Goal: Find specific page/section: Find specific page/section

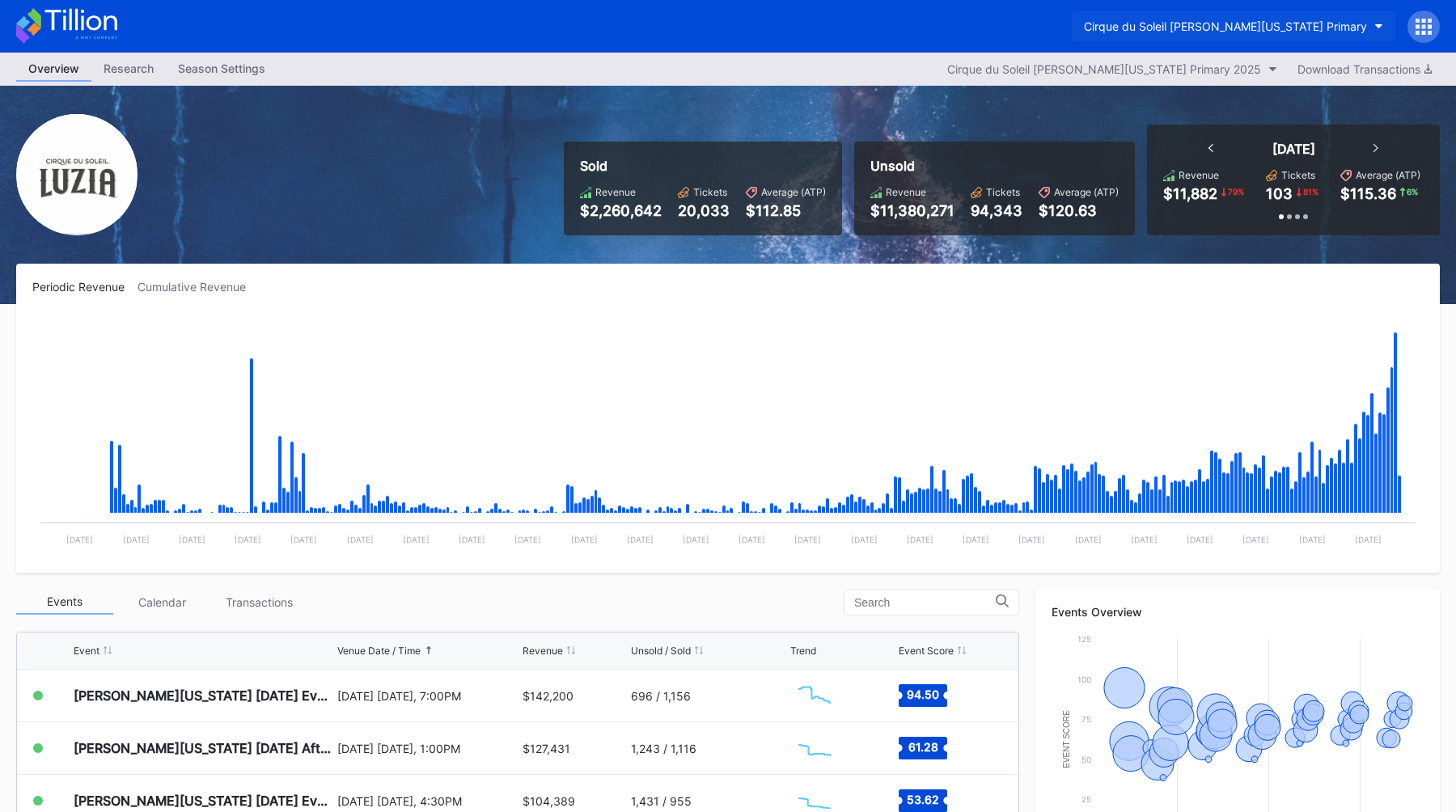
click at [1327, 29] on div "Cirque du Soleil [PERSON_NAME][US_STATE] Primary" at bounding box center [1225, 27] width 283 height 14
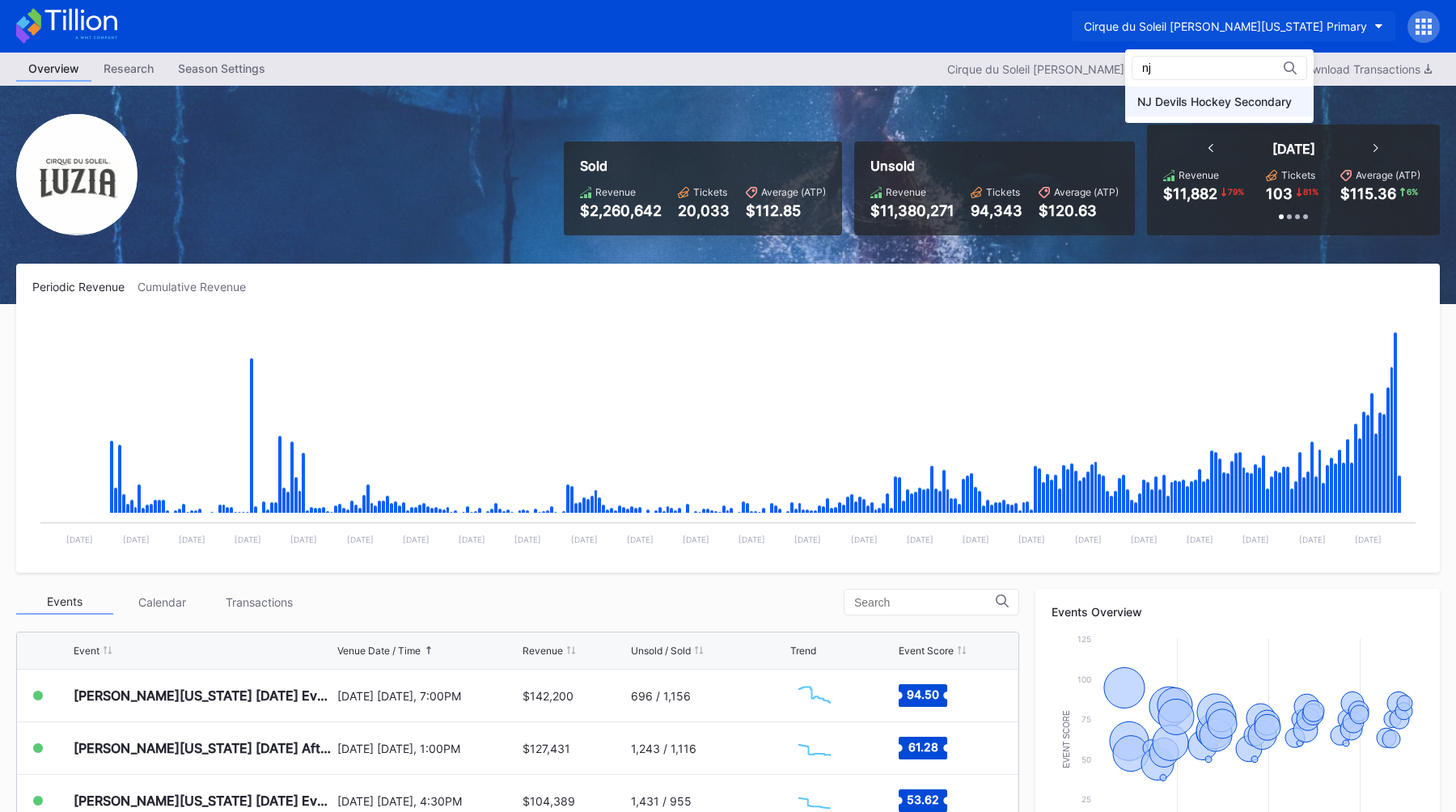
type input "nj"
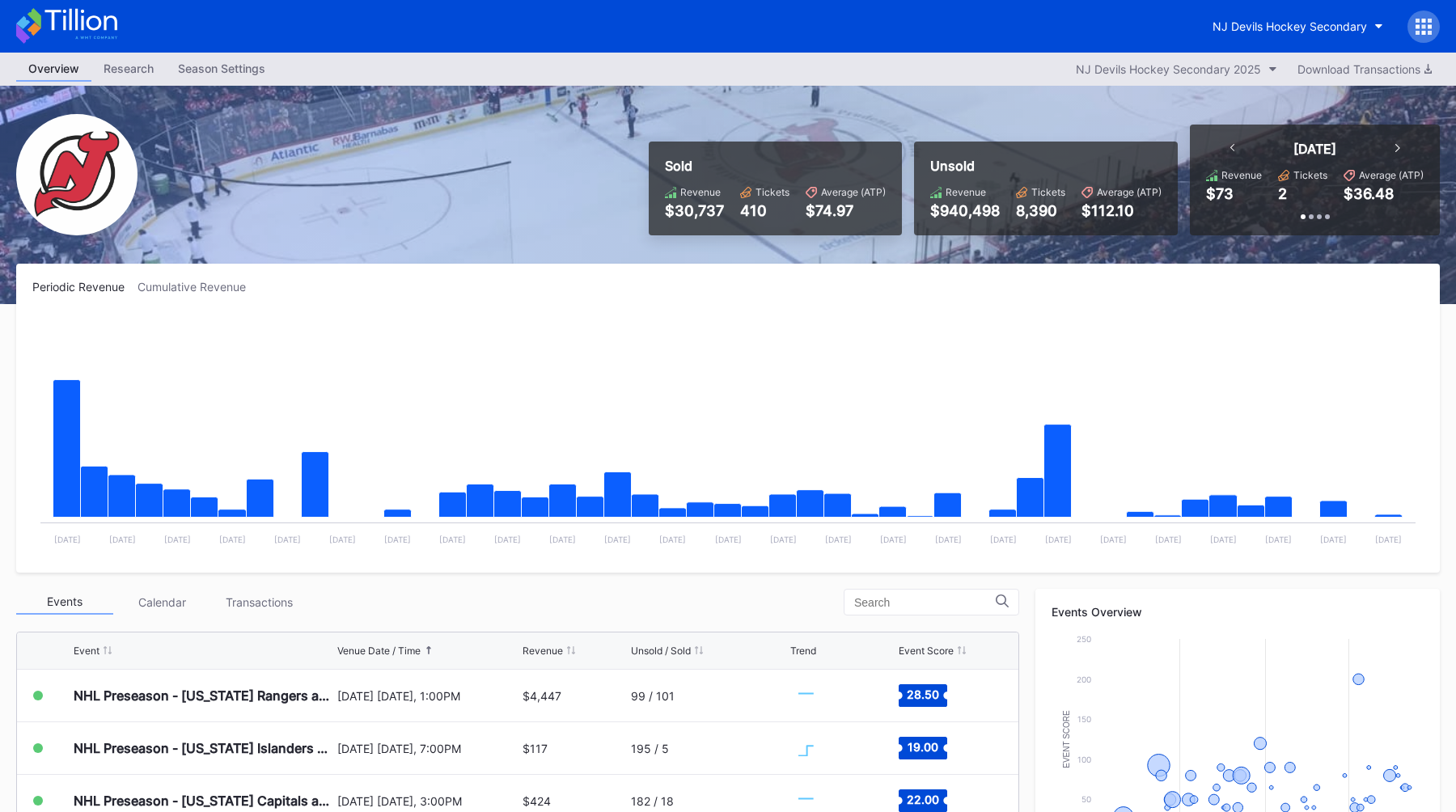
click at [1405, 23] on div "NJ Devils Hockey Secondary" at bounding box center [1320, 27] width 240 height 33
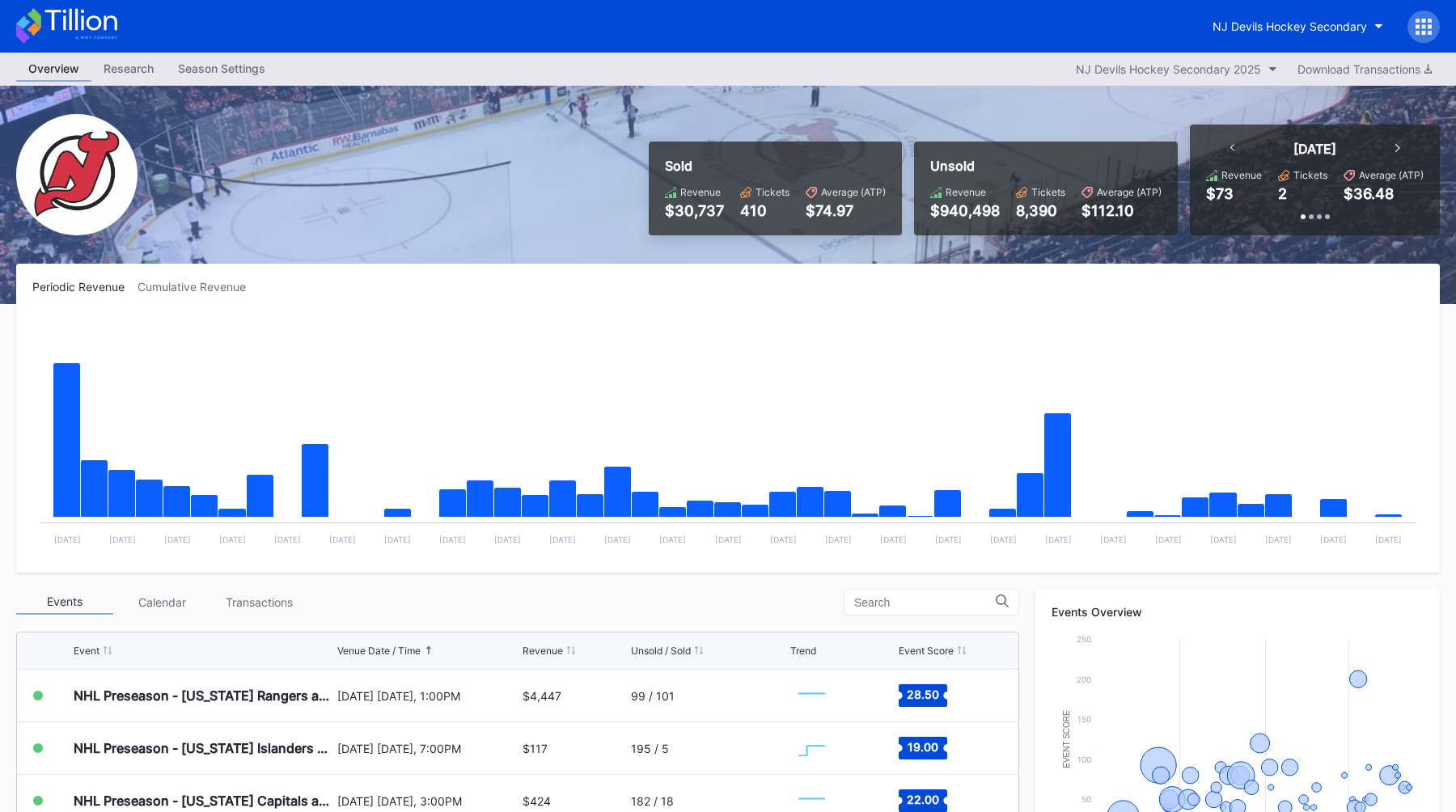
click at [1418, 25] on icon at bounding box center [1418, 27] width 4 height 4
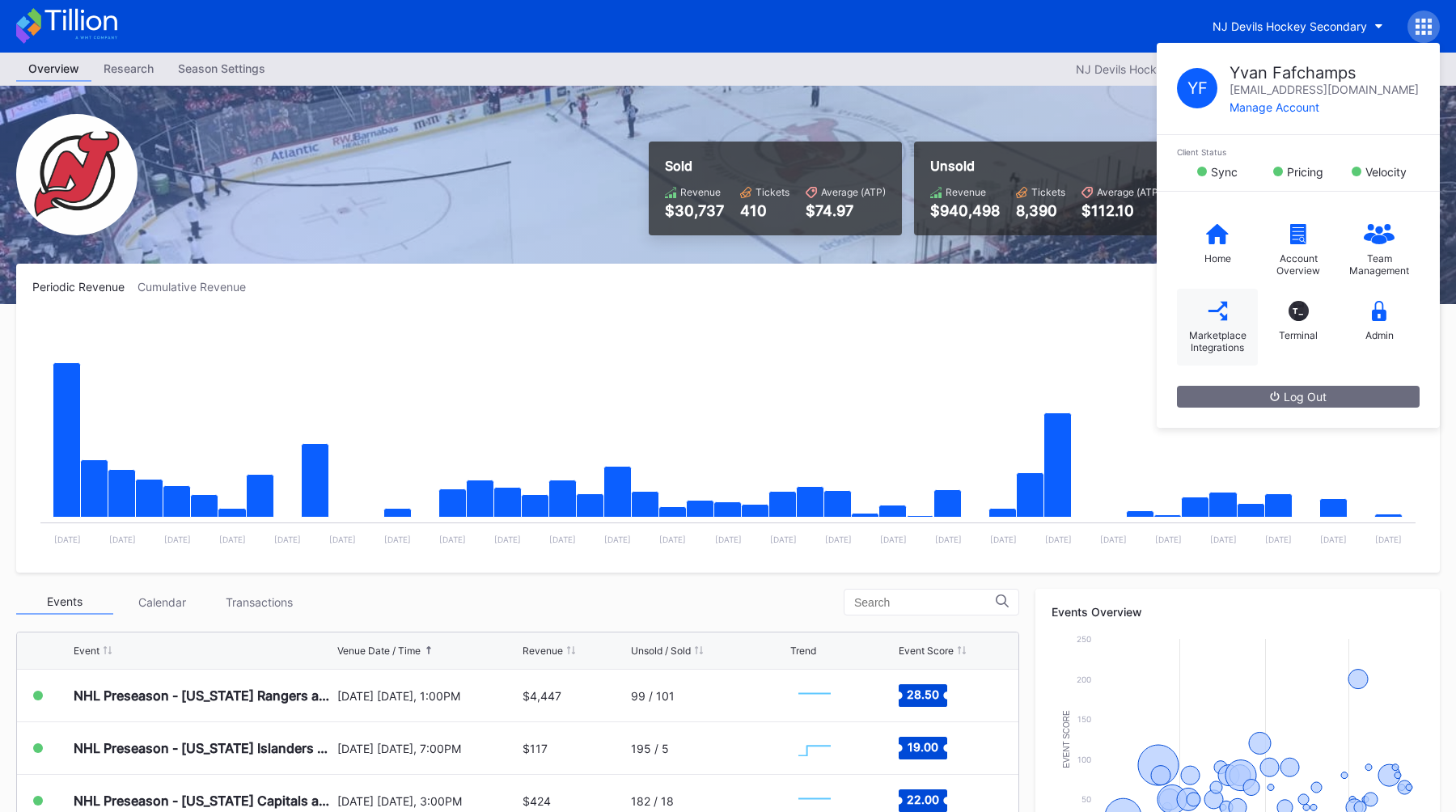
click at [1216, 310] on icon at bounding box center [1217, 311] width 20 height 20
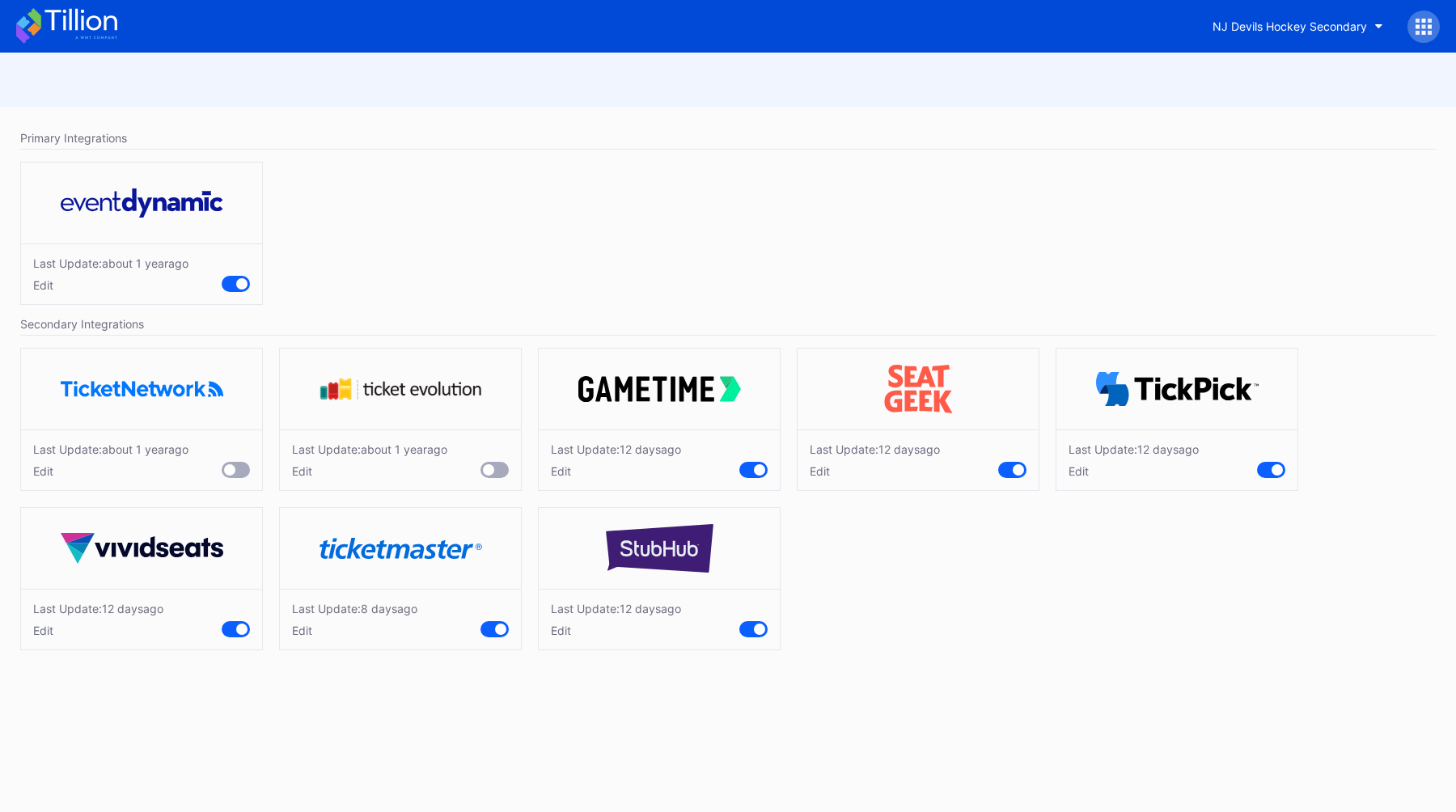
click at [302, 635] on div "Edit" at bounding box center [354, 630] width 125 height 14
click at [444, 705] on div "Cancel" at bounding box center [451, 703] width 37 height 14
click at [1257, 25] on div "NJ Devils Hockey Secondary" at bounding box center [1289, 27] width 155 height 14
type input "76e"
click at [1294, 90] on div "Philadelphia 76ers Secondary" at bounding box center [1301, 102] width 189 height 30
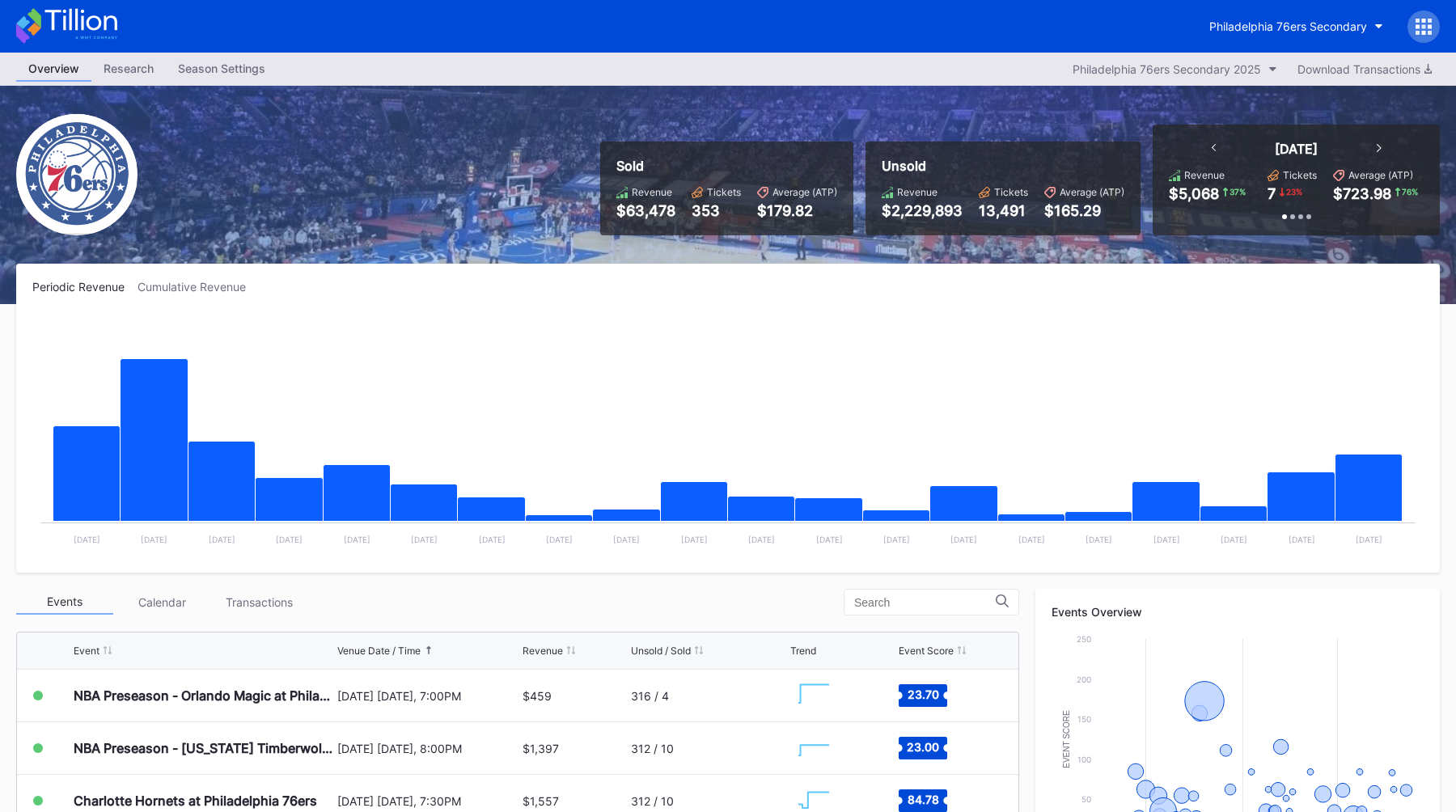
click at [1428, 34] on icon at bounding box center [1429, 33] width 4 height 4
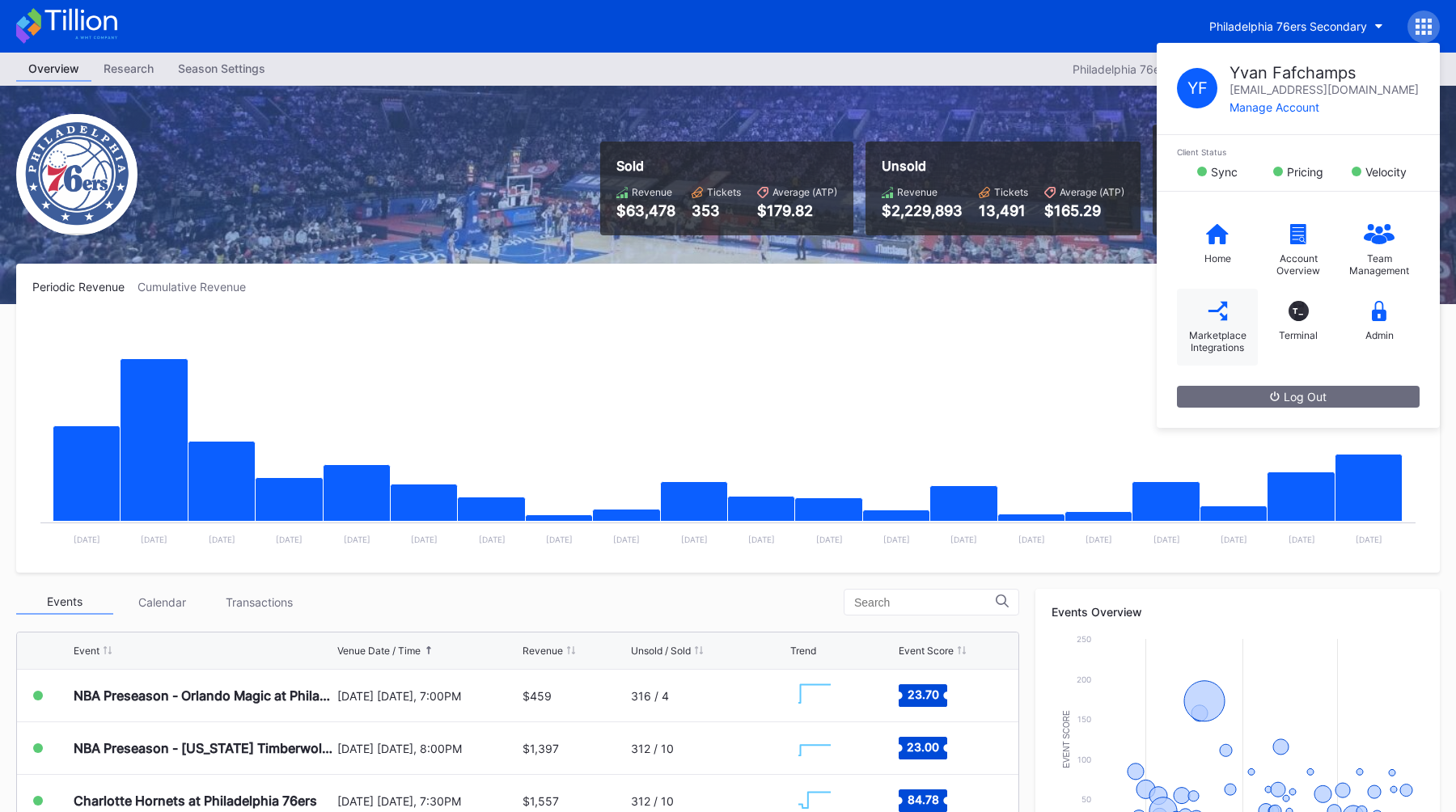
click at [1213, 319] on icon at bounding box center [1217, 311] width 20 height 20
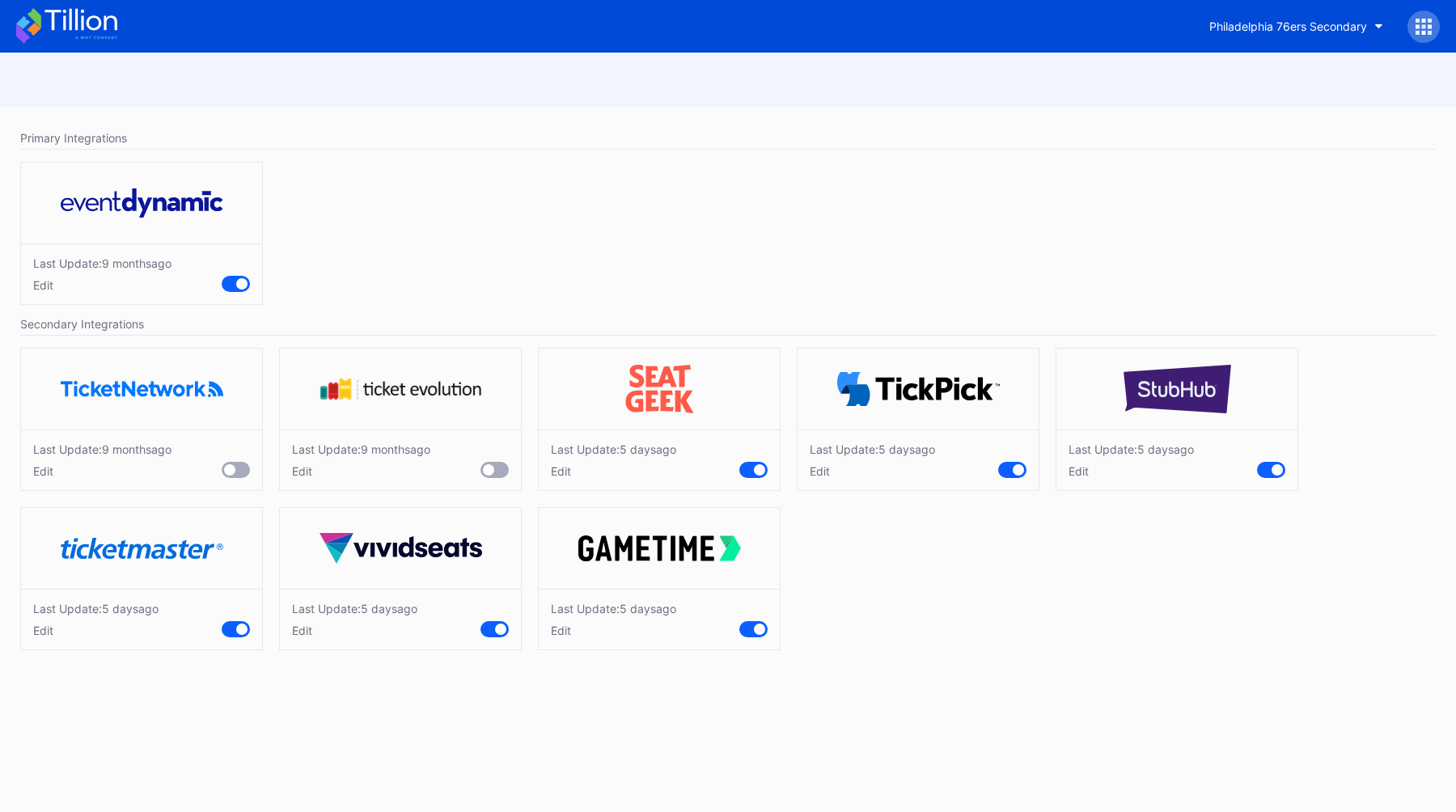
click at [49, 628] on div "Edit" at bounding box center [96, 630] width 125 height 14
click at [184, 703] on div "Cancel" at bounding box center [192, 703] width 37 height 14
click at [1293, 26] on div "Philadelphia 76ers Secondary" at bounding box center [1288, 27] width 158 height 14
type input "prud"
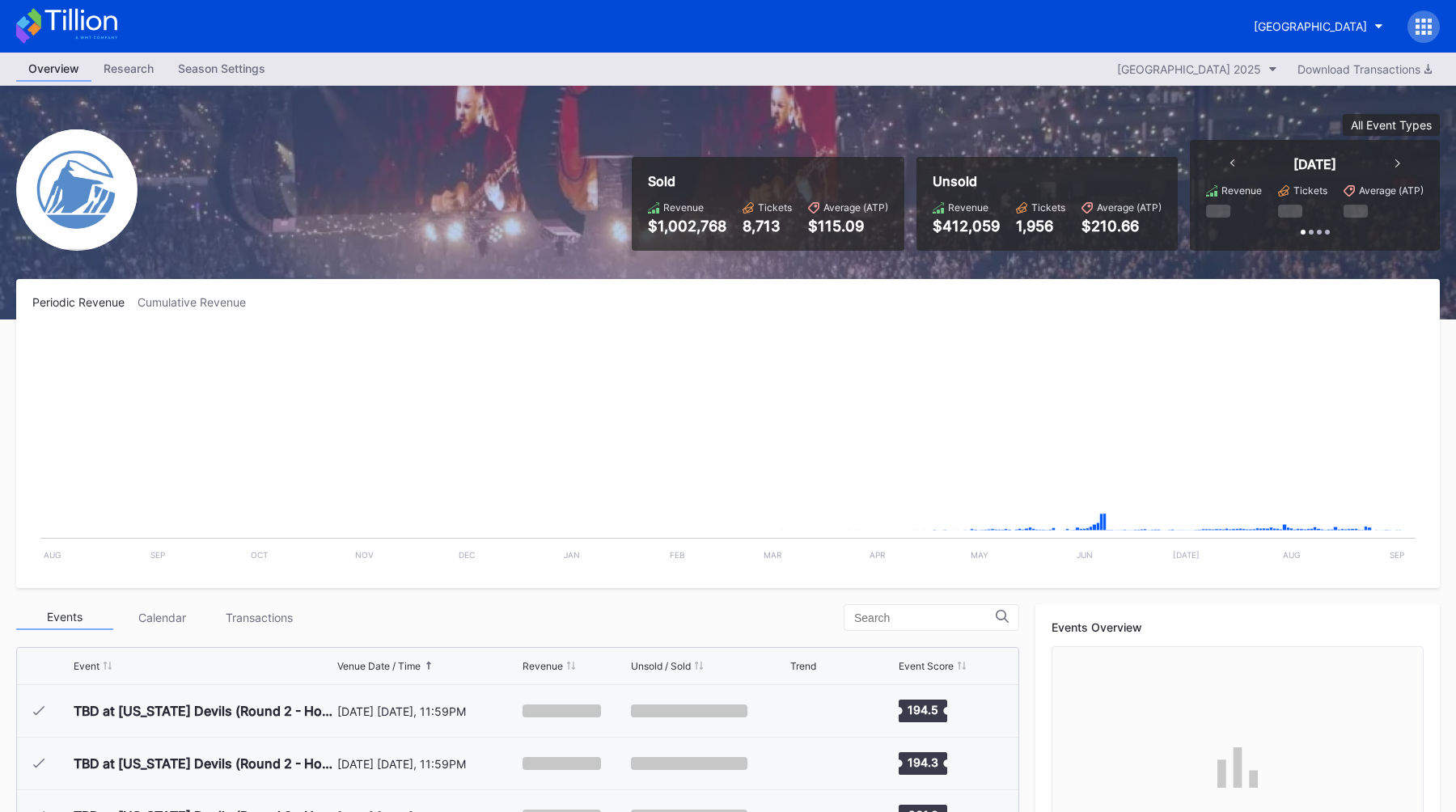
scroll to position [1891, 0]
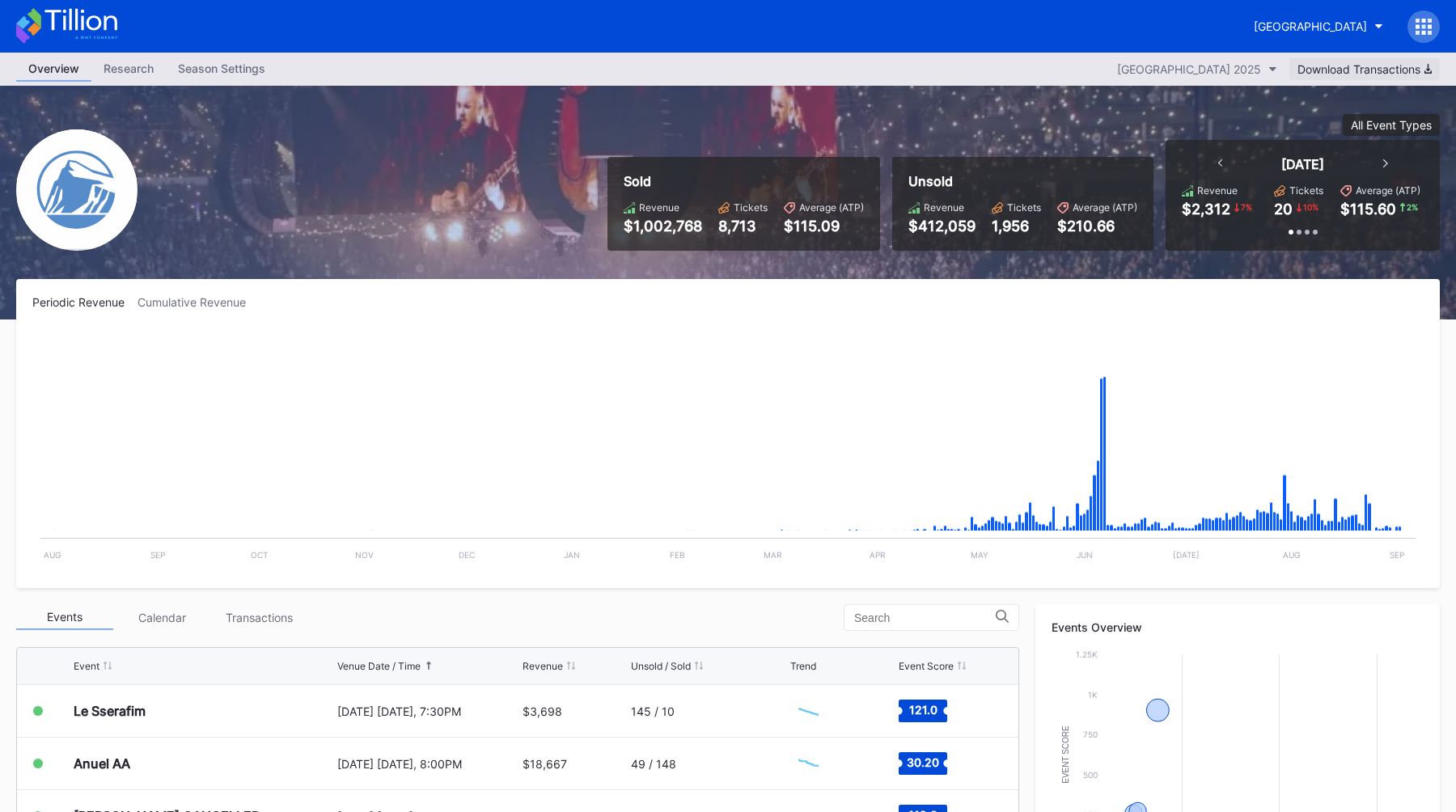
click at [1430, 64] on icon "button" at bounding box center [1427, 69] width 7 height 10
click at [1426, 34] on div at bounding box center [1423, 27] width 33 height 33
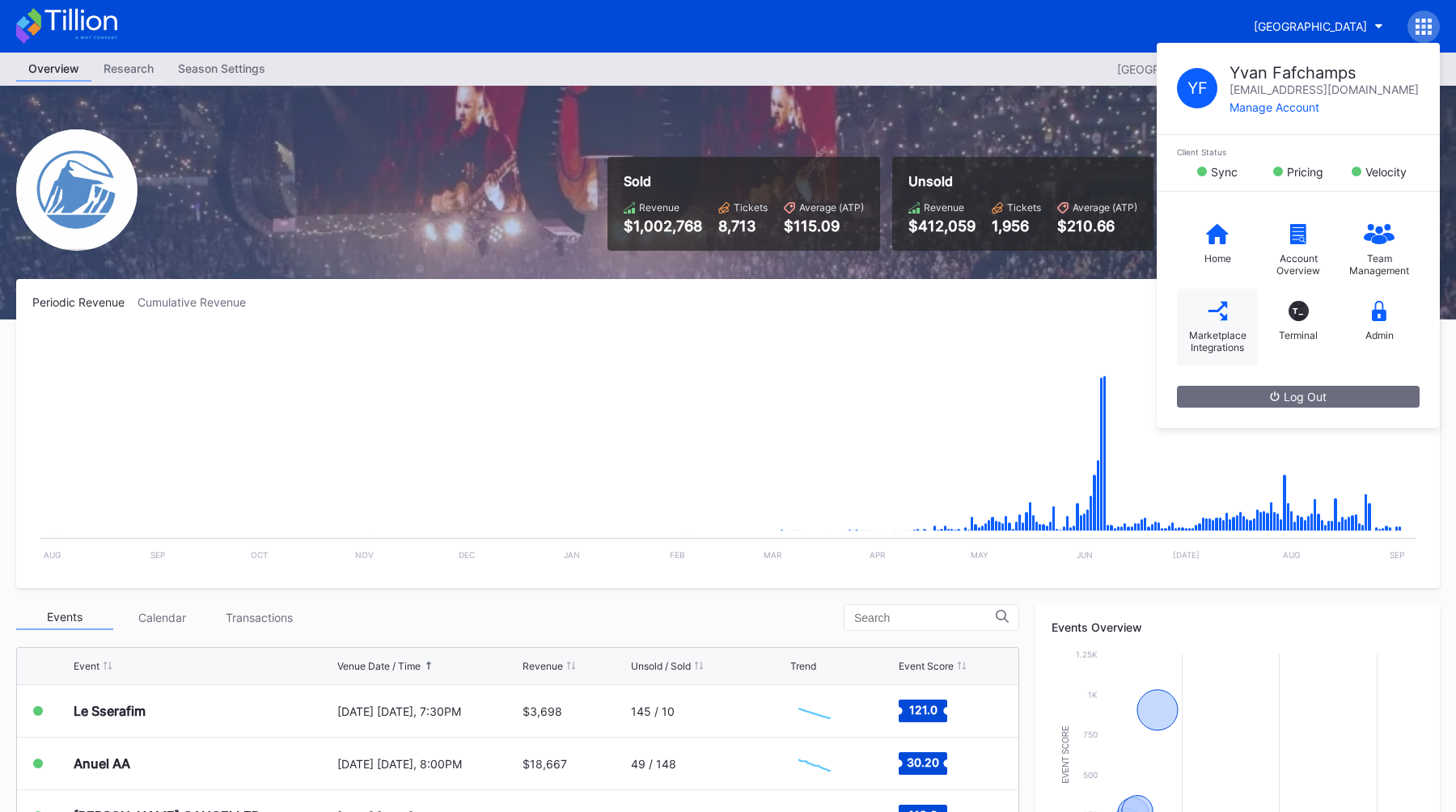
click at [1234, 338] on div "Marketplace Integrations" at bounding box center [1217, 341] width 65 height 25
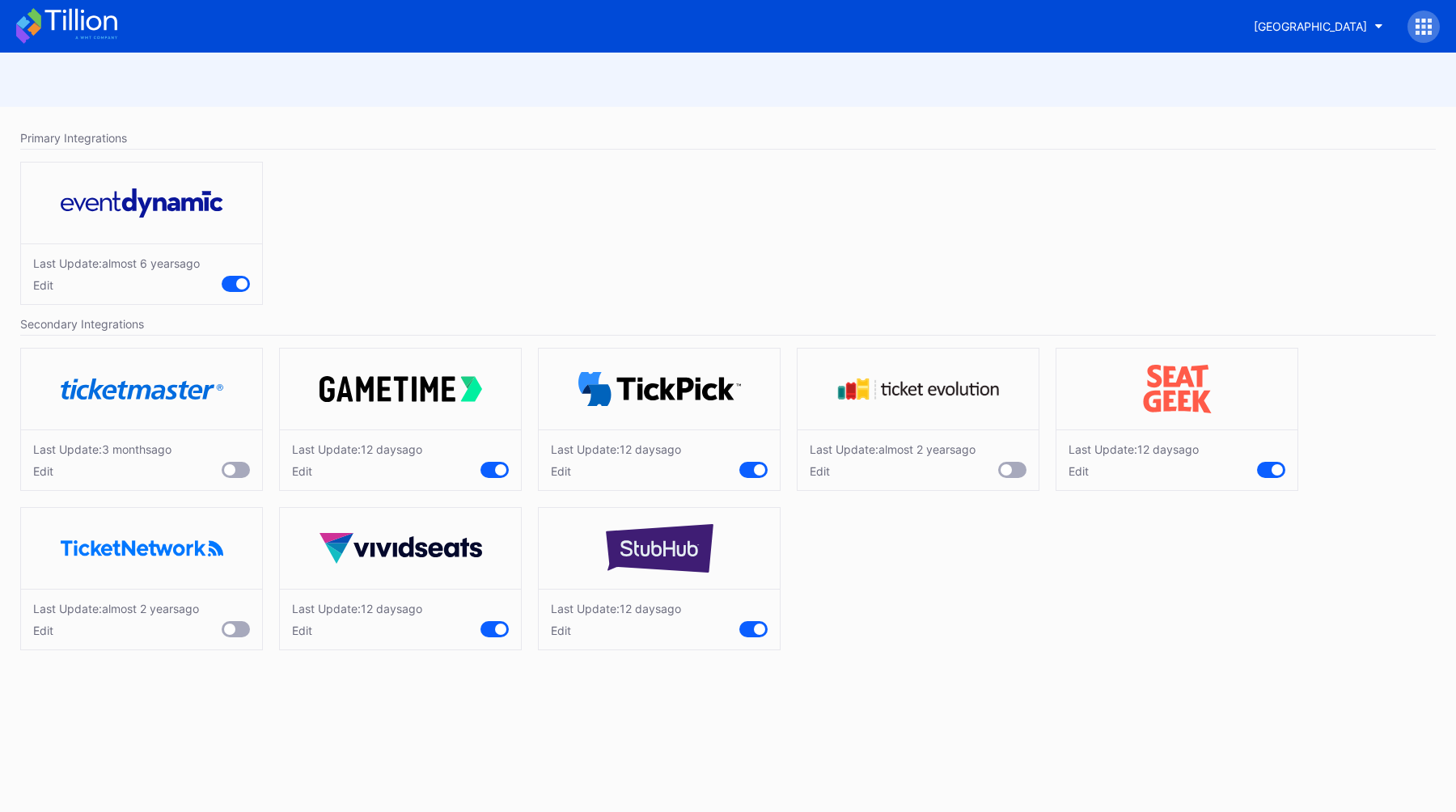
click at [41, 629] on div "Edit" at bounding box center [116, 630] width 166 height 14
click at [179, 701] on div "Cancel" at bounding box center [192, 703] width 37 height 14
click at [51, 477] on div "Last Update: [DATE] Edit" at bounding box center [141, 459] width 241 height 60
click at [45, 475] on div "Edit" at bounding box center [103, 471] width 138 height 14
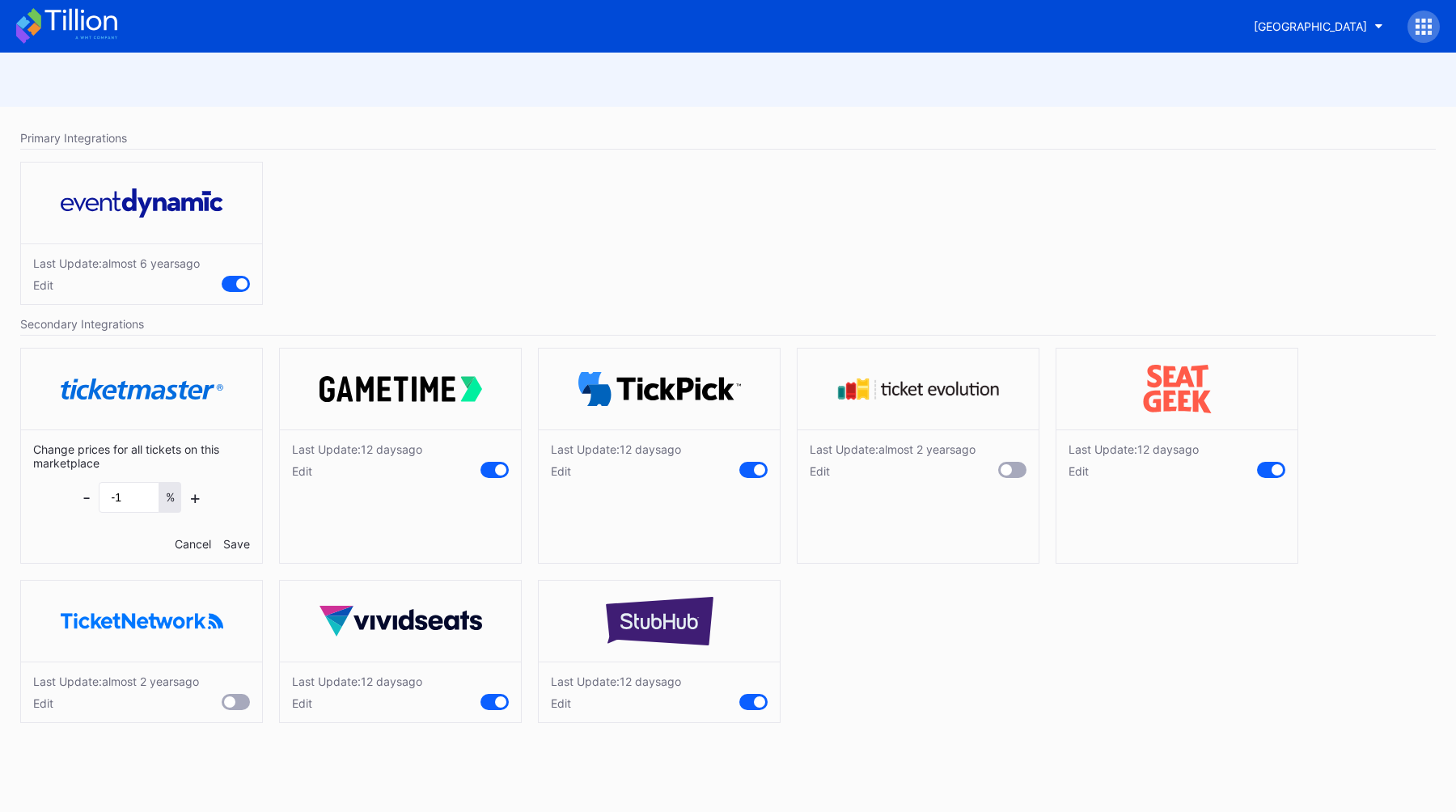
click at [190, 538] on div "Cancel" at bounding box center [192, 544] width 37 height 14
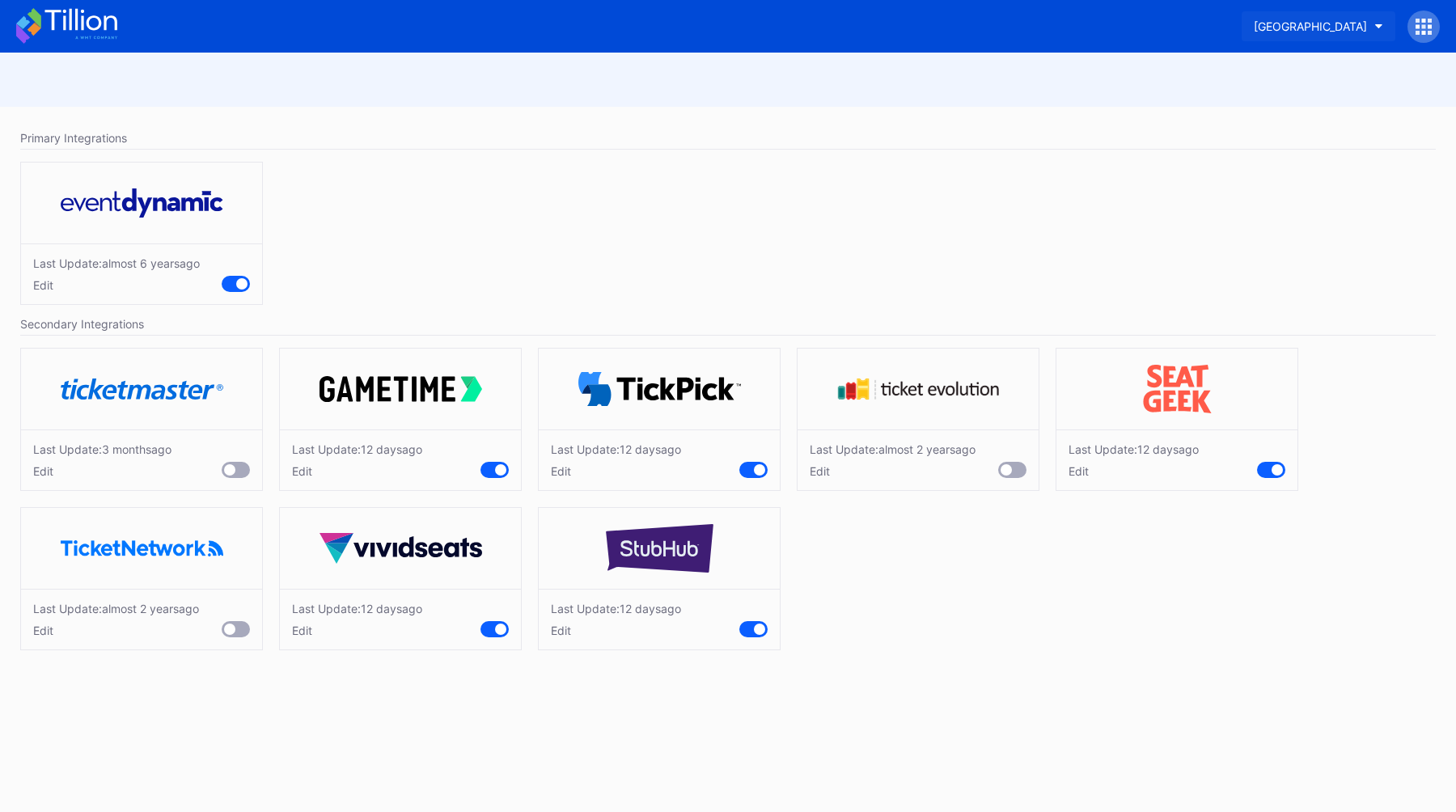
click at [1352, 20] on div "[GEOGRAPHIC_DATA]" at bounding box center [1310, 27] width 114 height 14
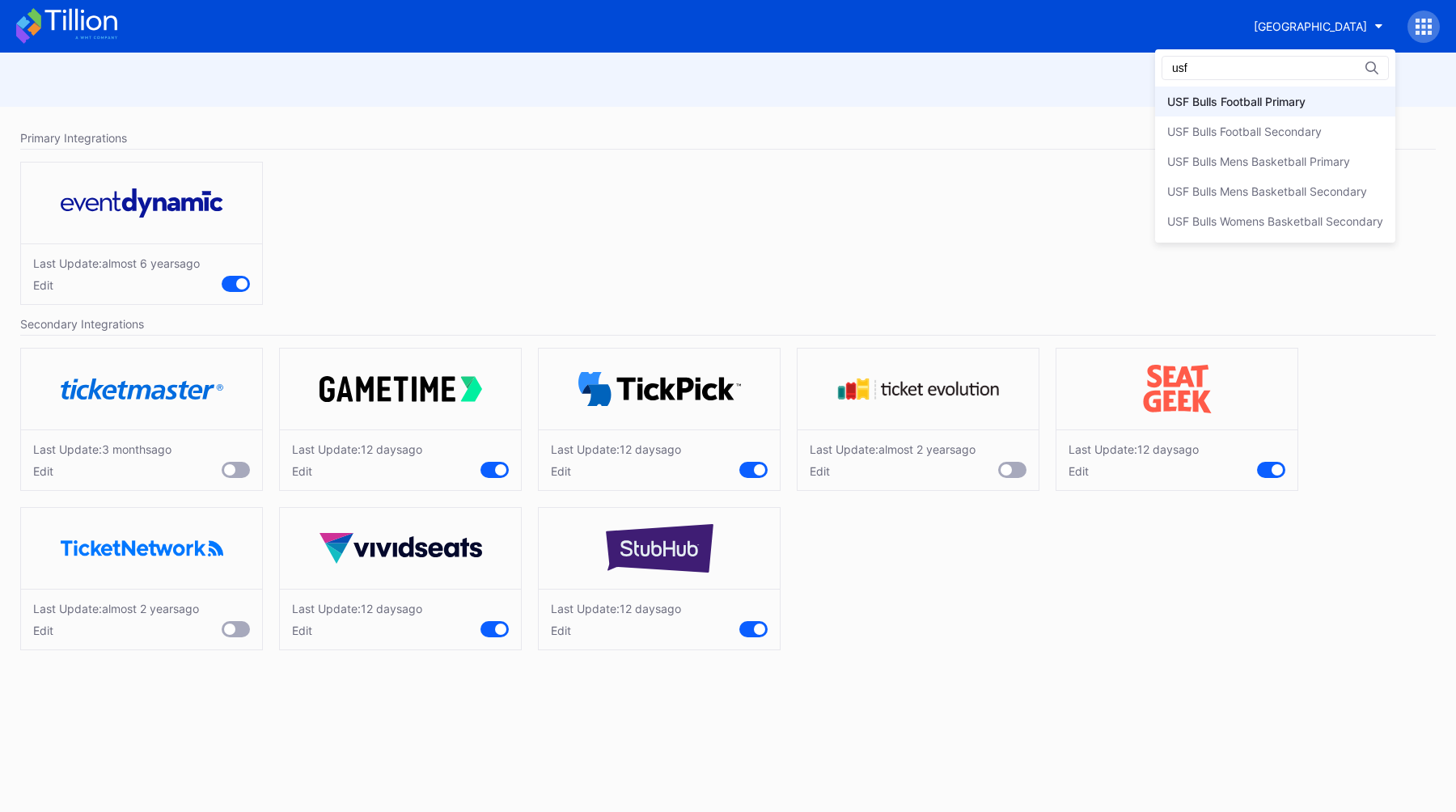
type input "usf"
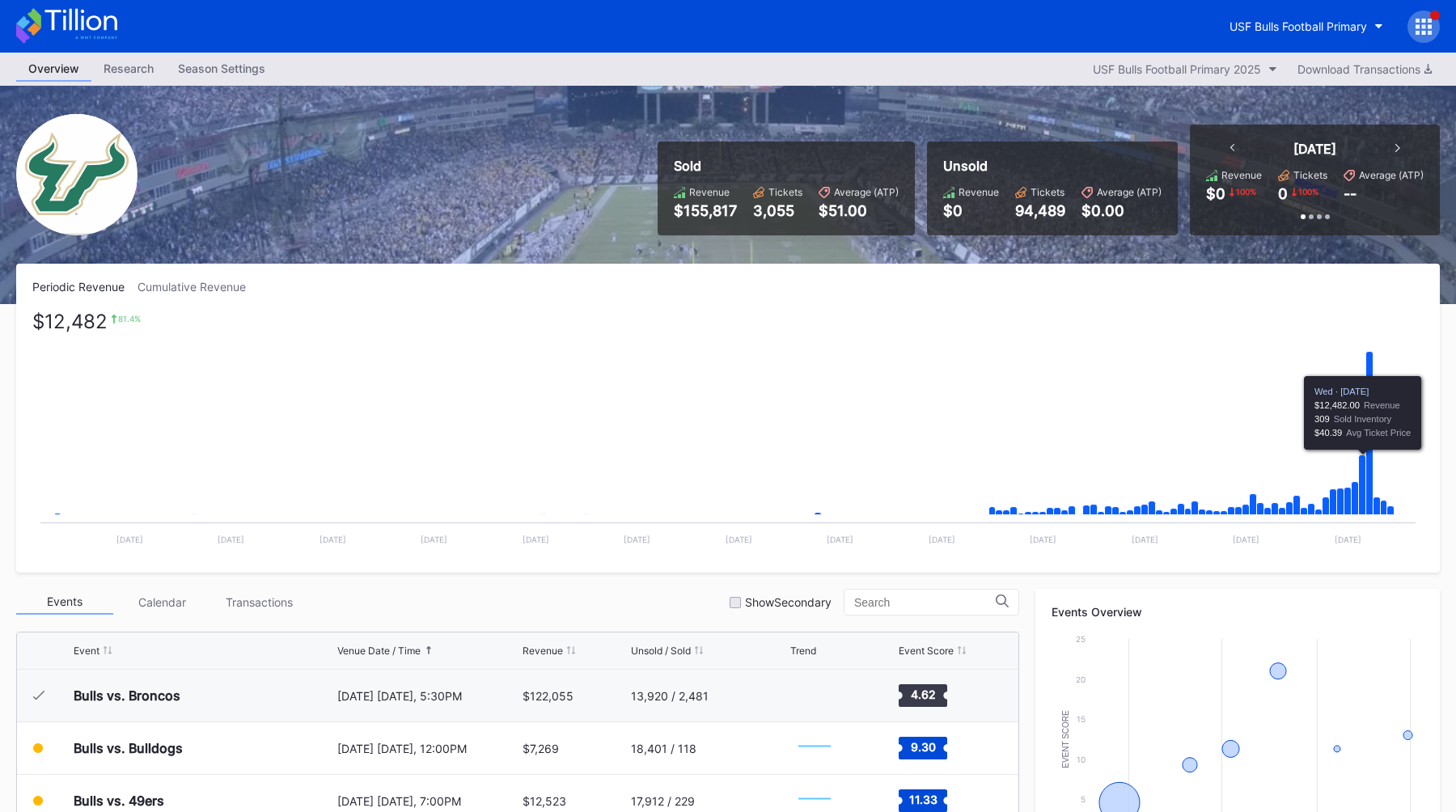
click at [927, 294] on div "Periodic Revenue Cumulative Revenue $12,482 81.4 % Created with Highcharts 11.2…" at bounding box center [728, 417] width 1423 height 309
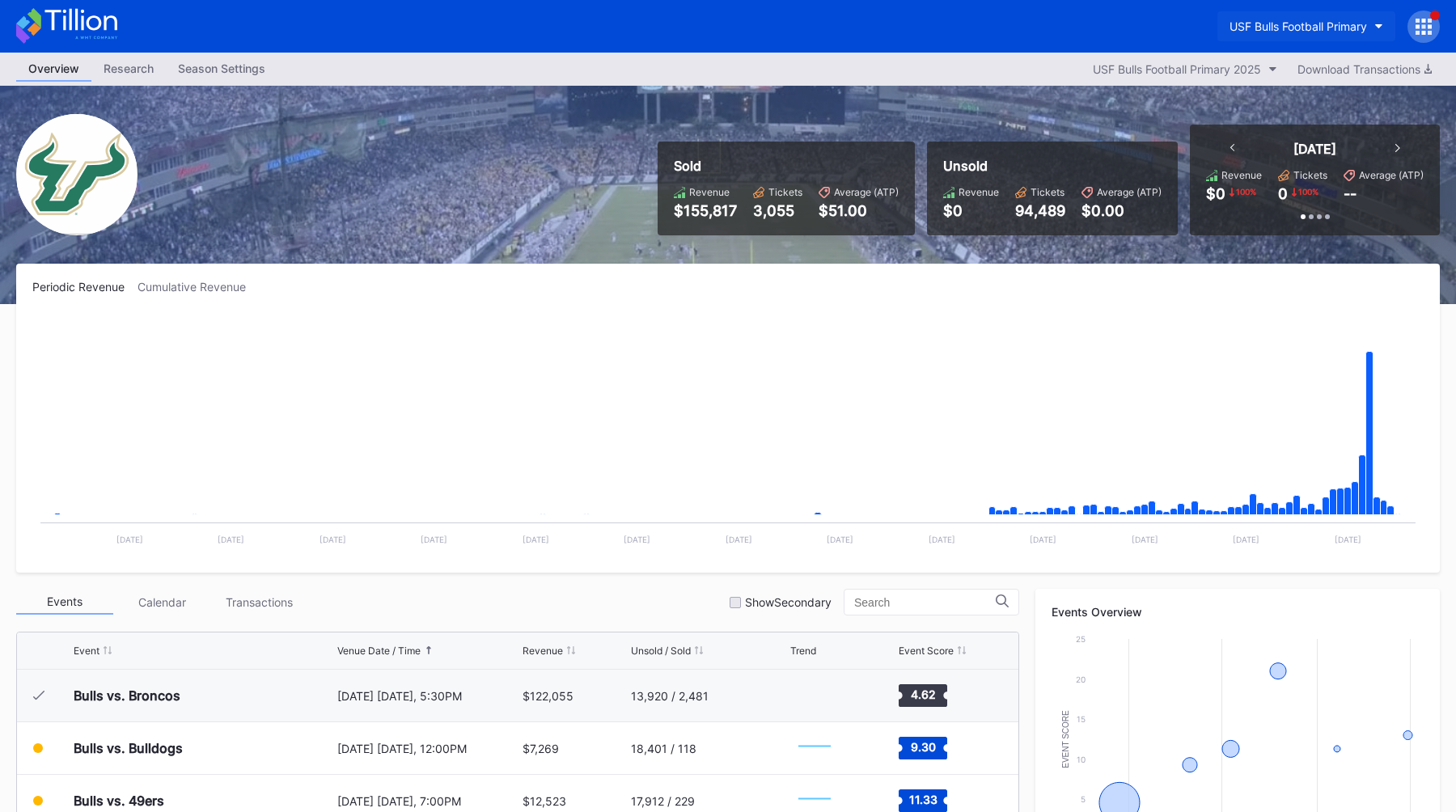
click at [1286, 34] on button "USF Bulls Football Primary" at bounding box center [1306, 26] width 178 height 30
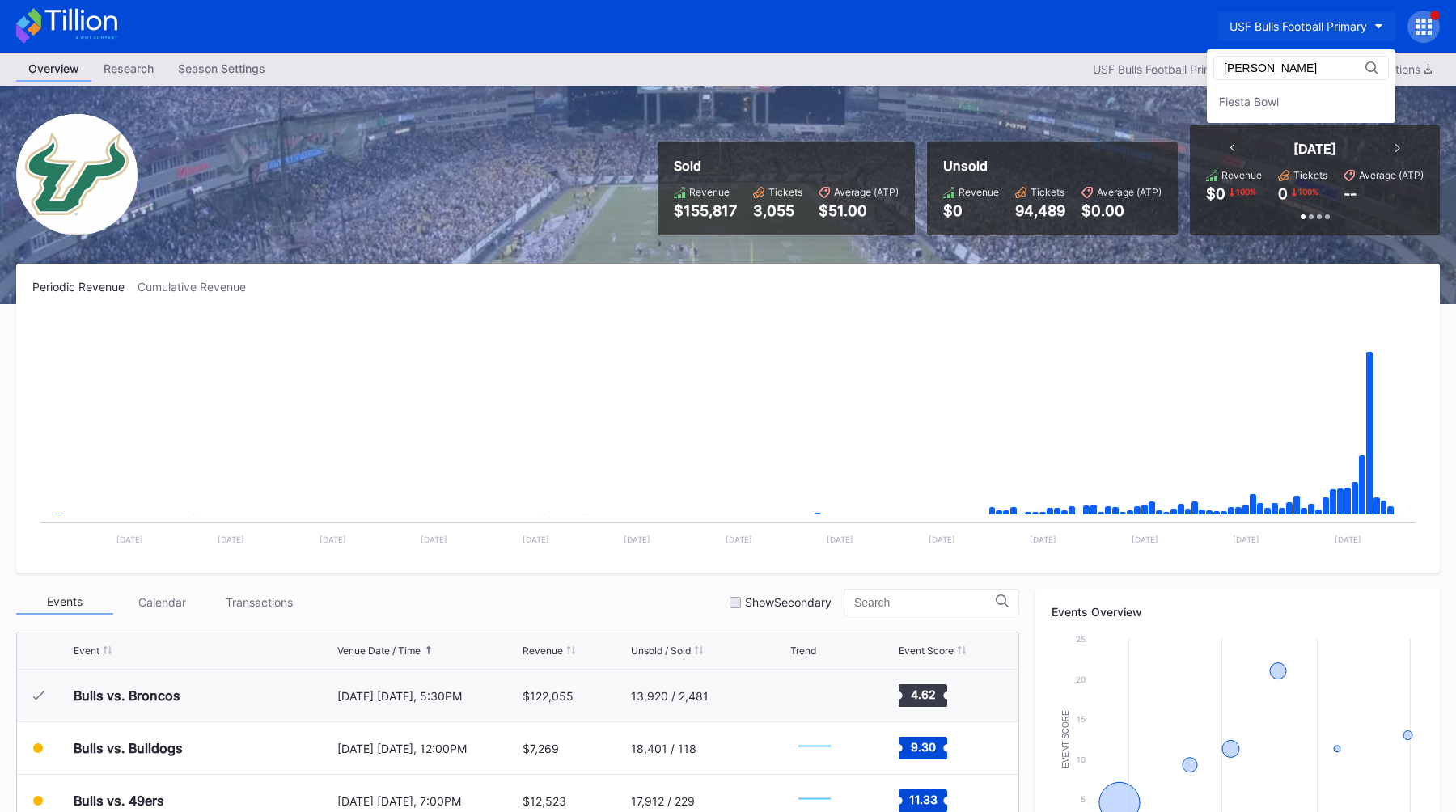
type input "[PERSON_NAME]"
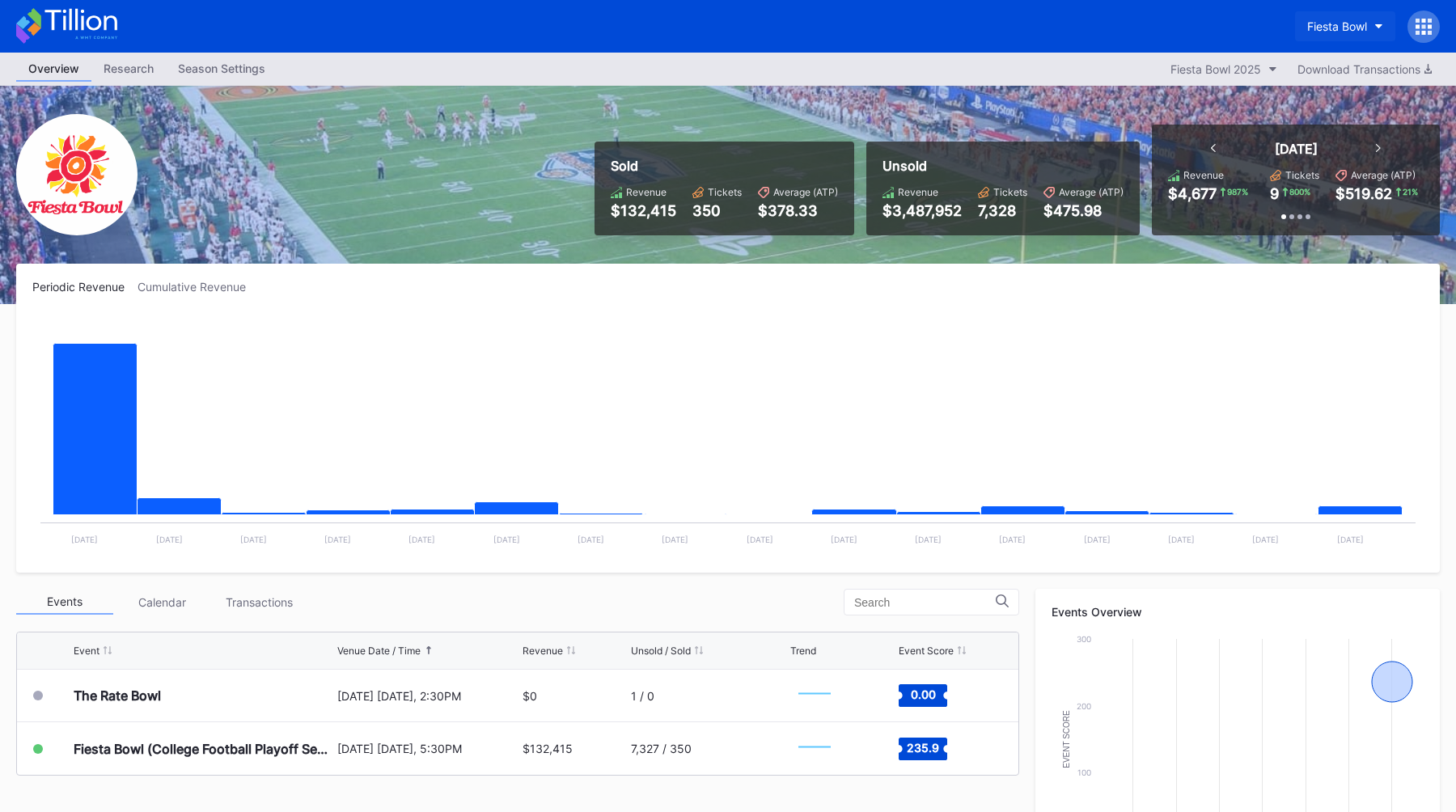
click at [1338, 22] on div "Fiesta Bowl" at bounding box center [1337, 27] width 60 height 14
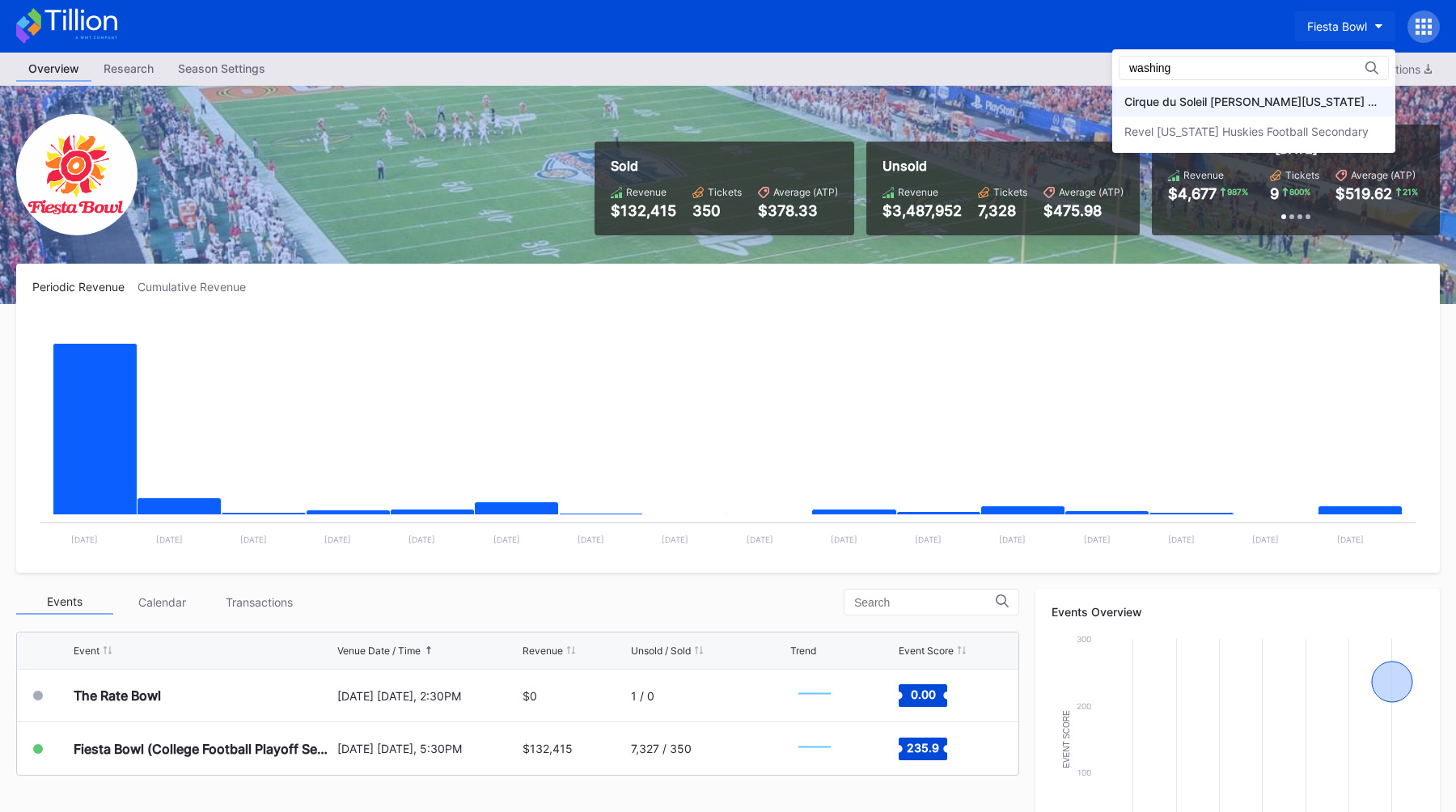
type input "washing"
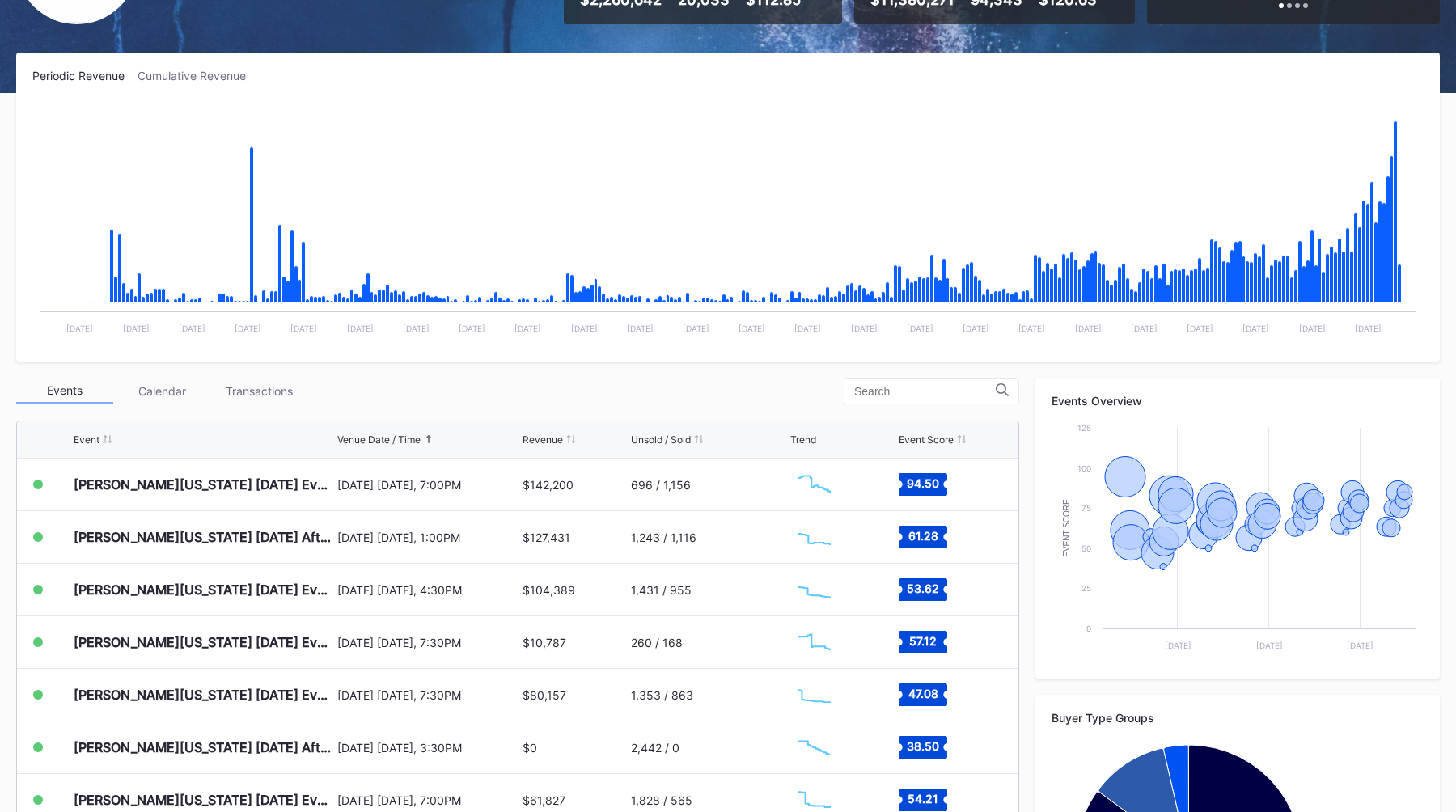
scroll to position [212, 0]
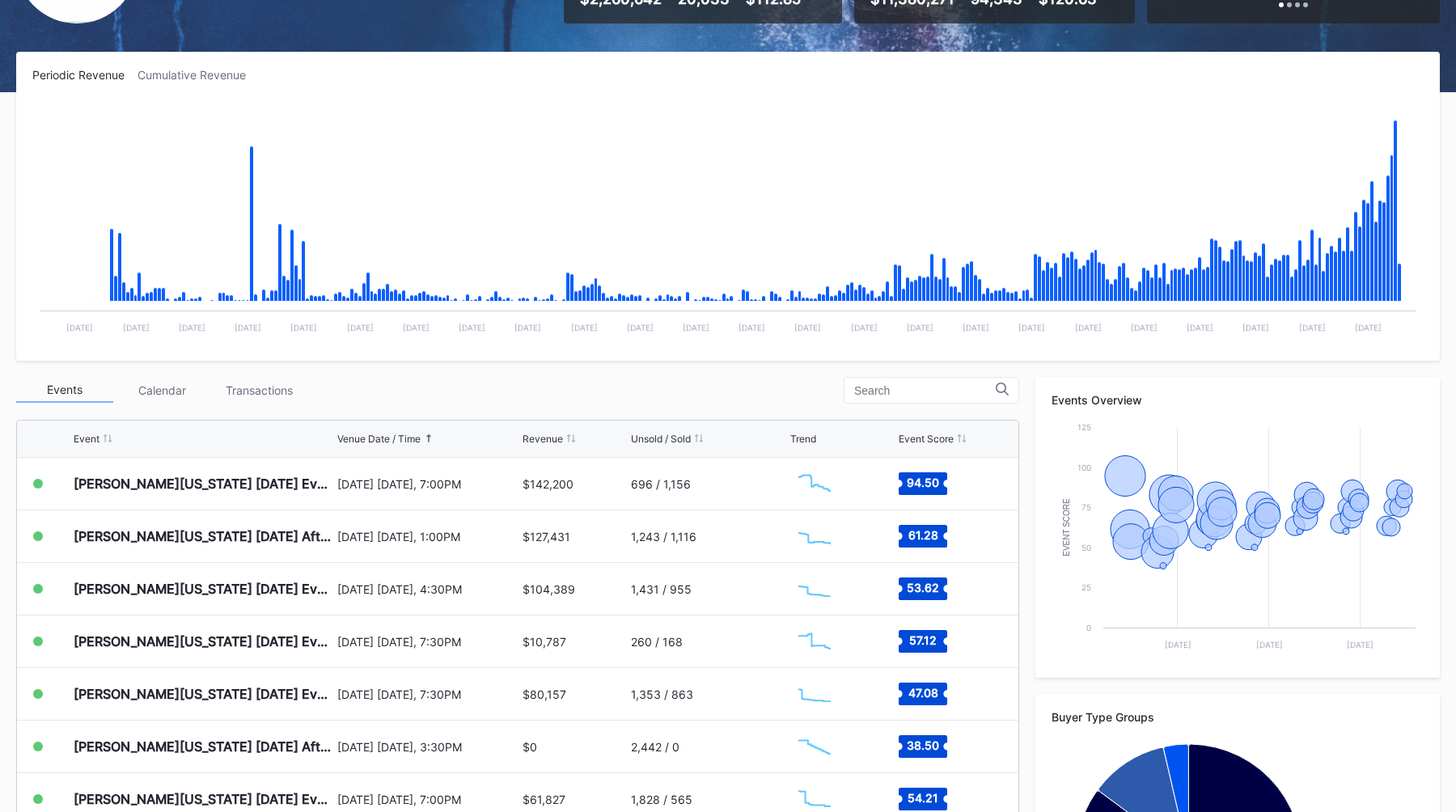
click at [676, 390] on div "Events Calendar Transactions" at bounding box center [517, 390] width 1003 height 27
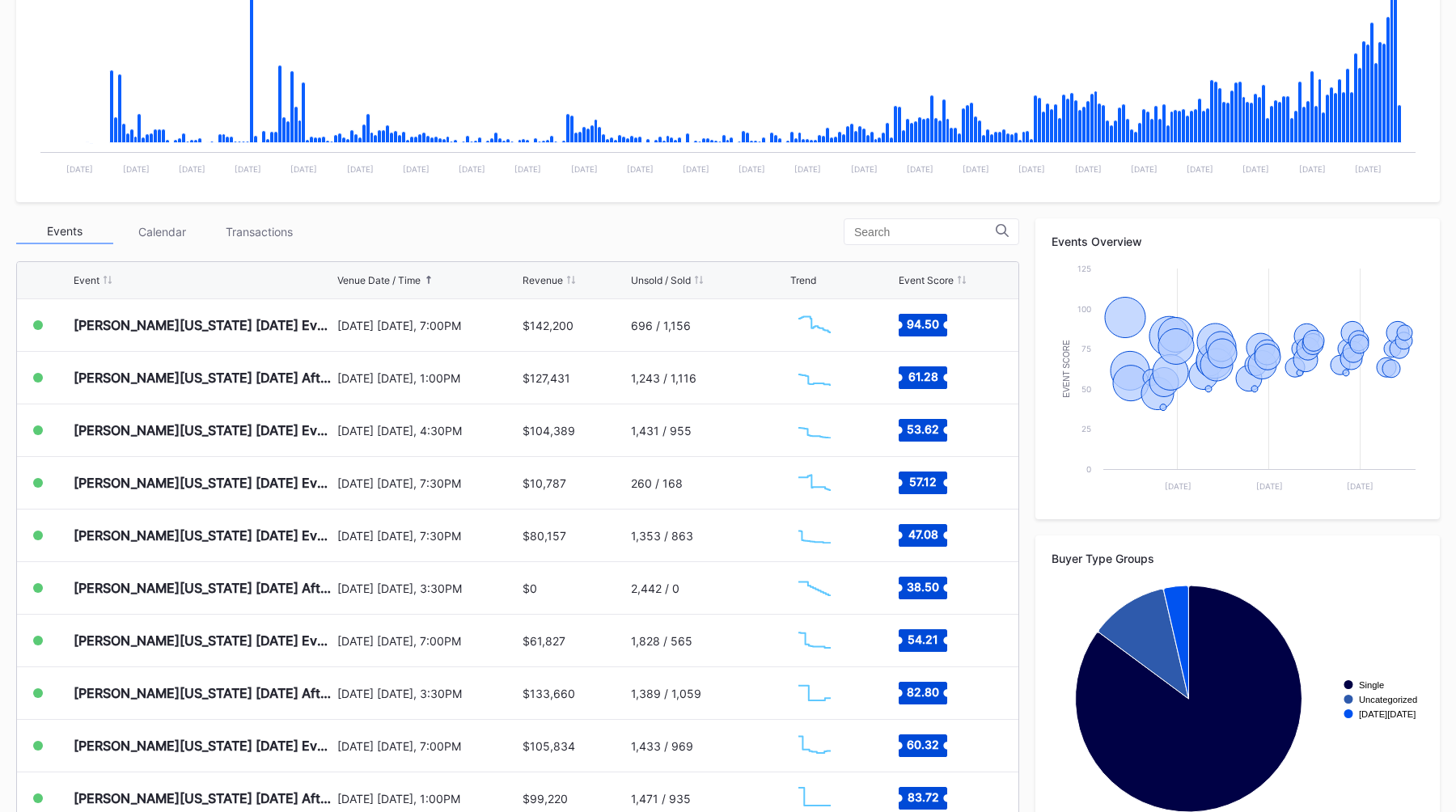
scroll to position [372, 0]
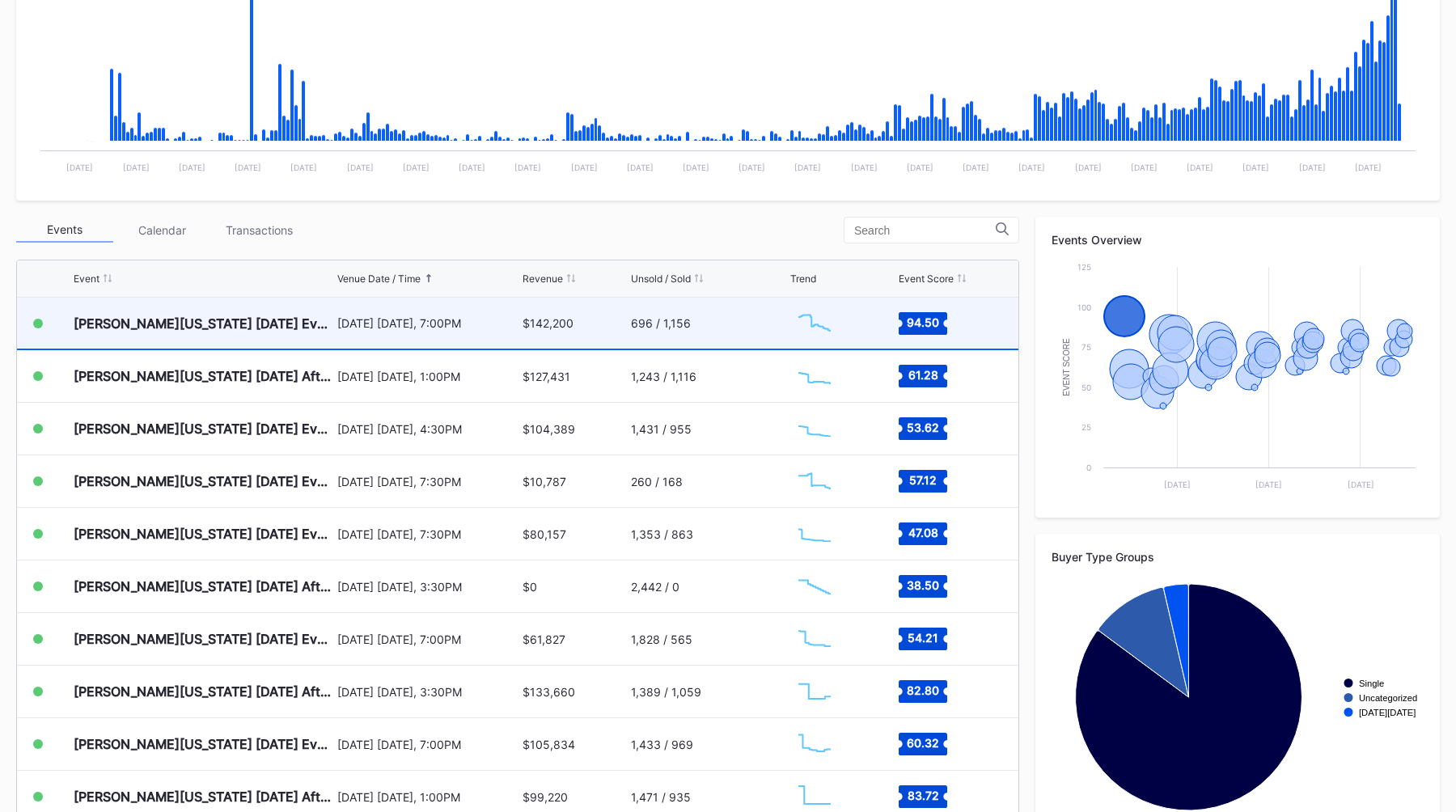
click at [725, 309] on div "696 / 1,156" at bounding box center [709, 324] width 156 height 51
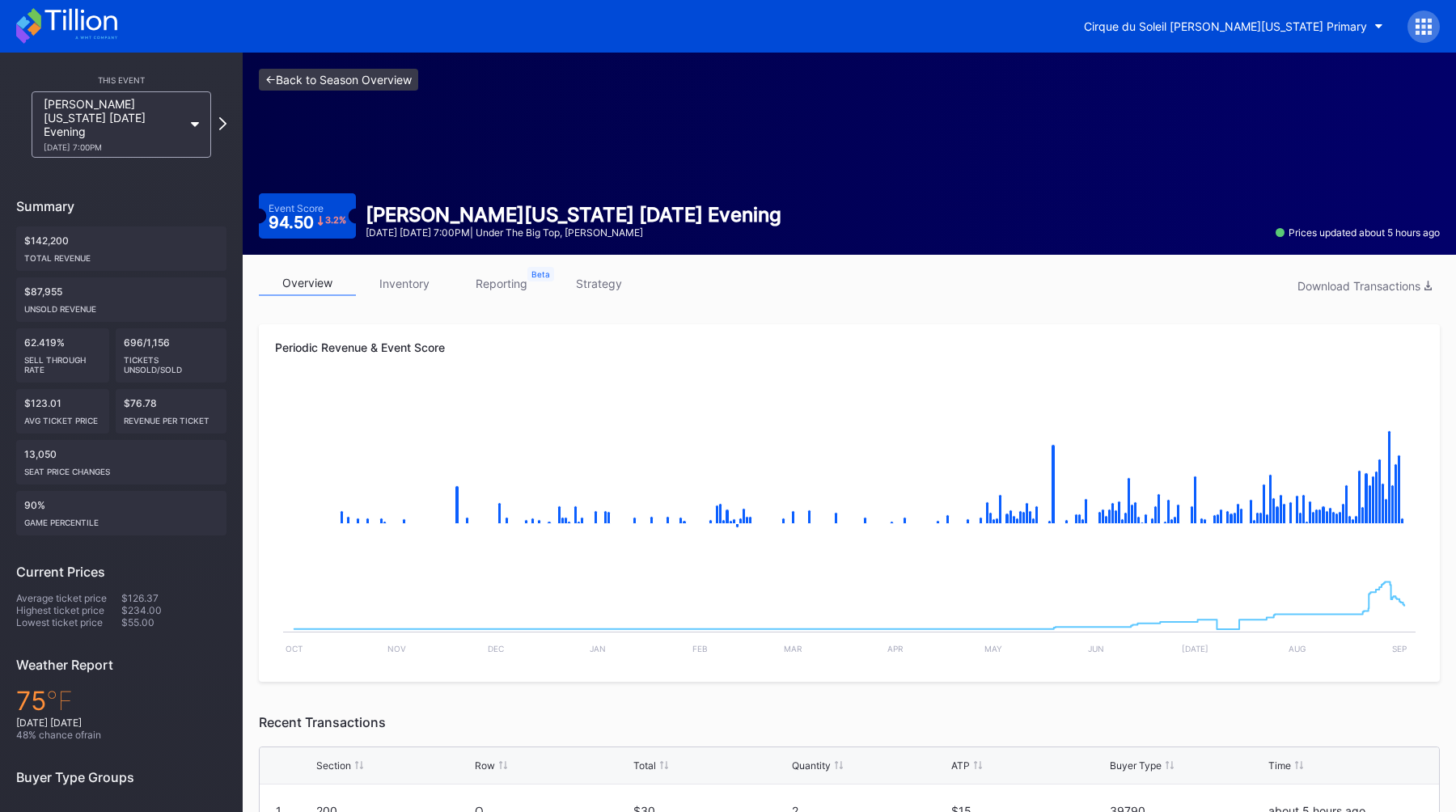
click at [343, 73] on link "<- Back to Season Overview" at bounding box center [338, 80] width 159 height 22
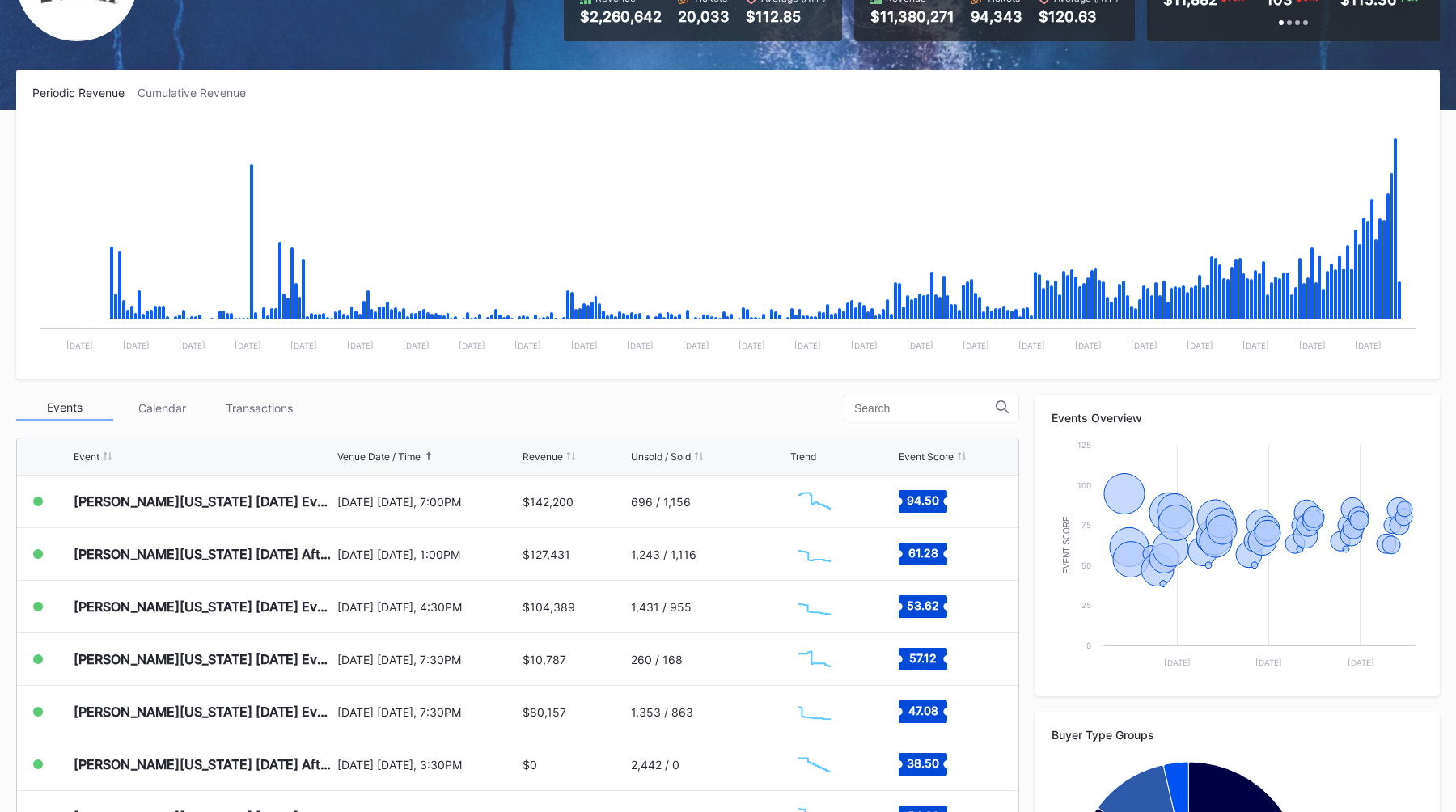
scroll to position [223, 0]
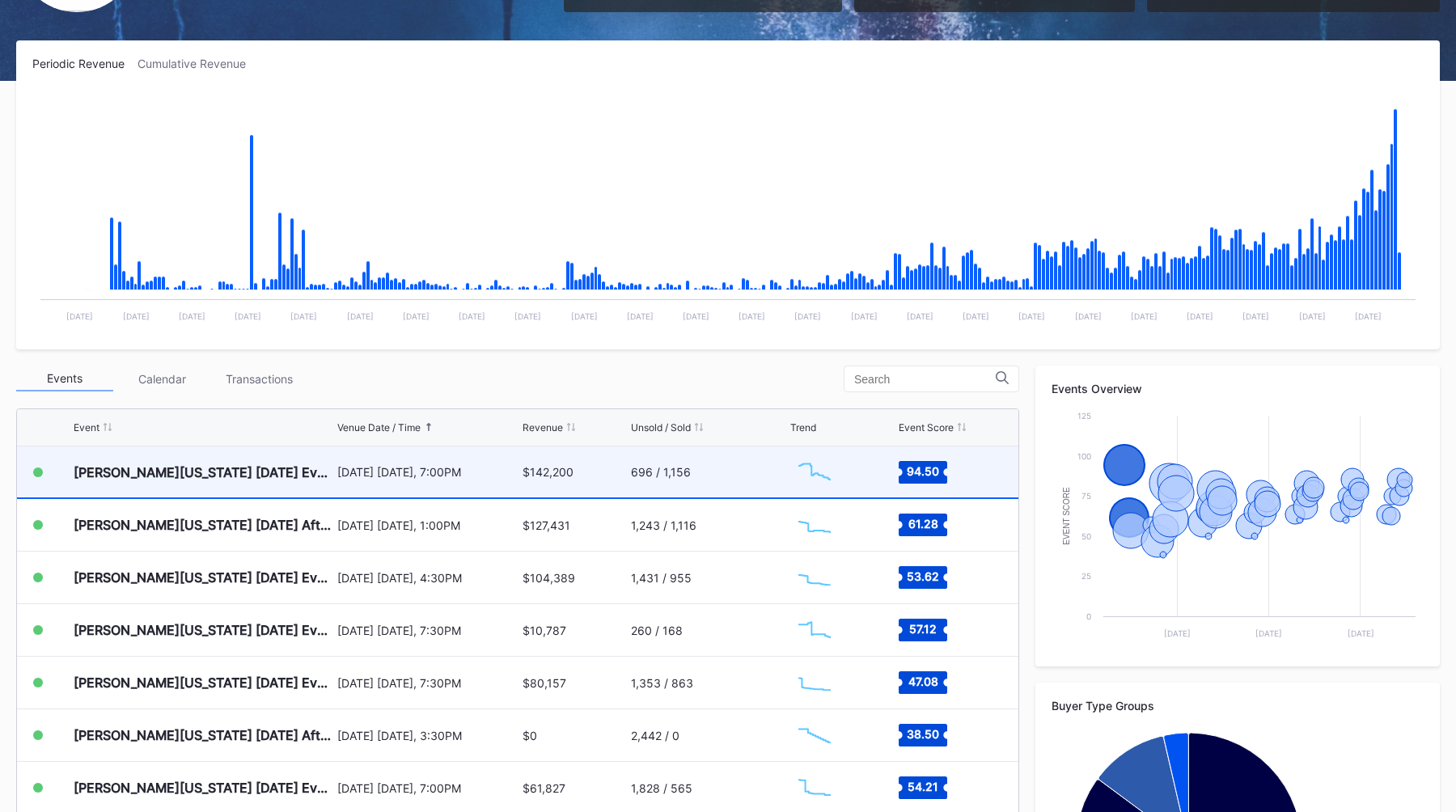
click at [609, 478] on div "$142,200" at bounding box center [574, 472] width 104 height 51
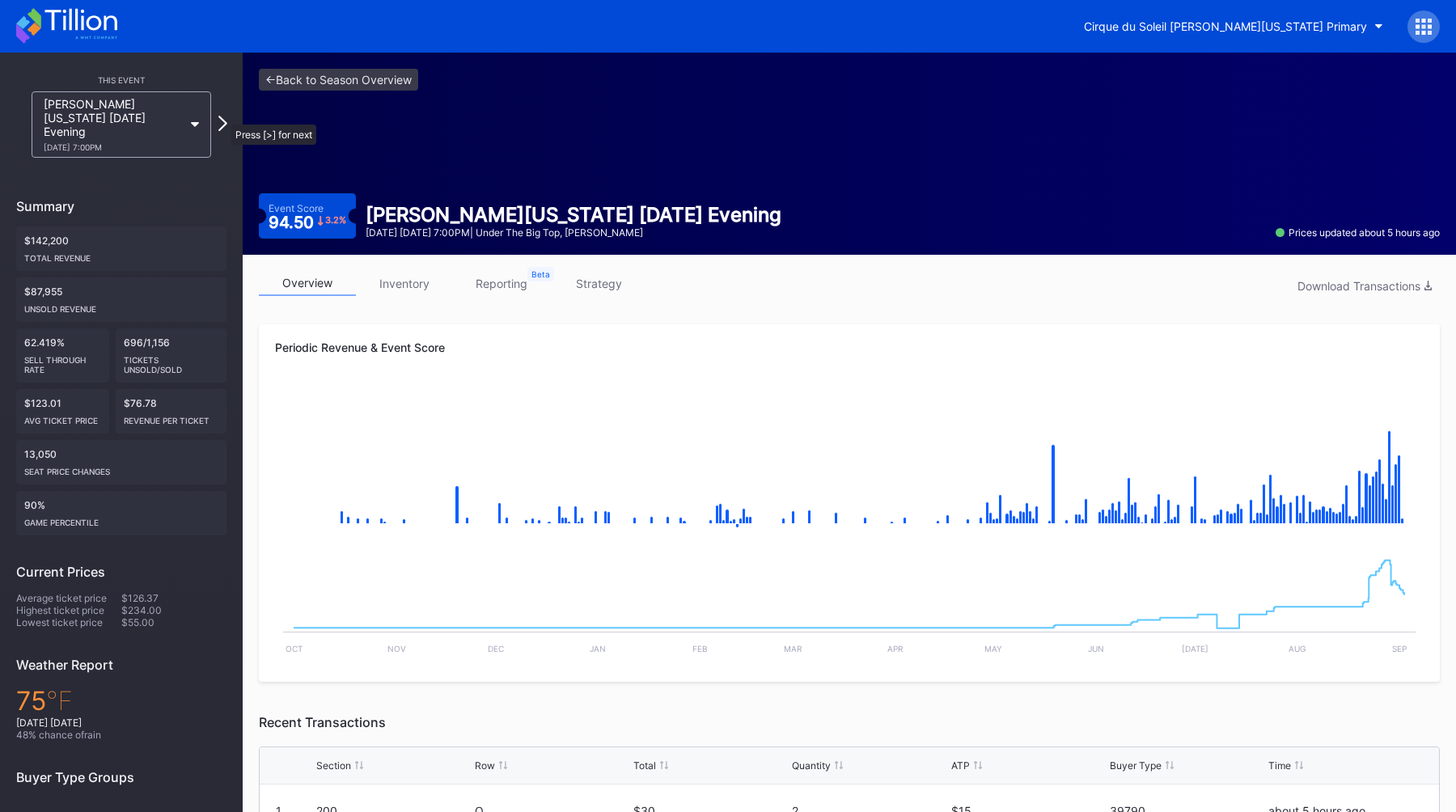
click at [223, 116] on icon at bounding box center [222, 123] width 9 height 16
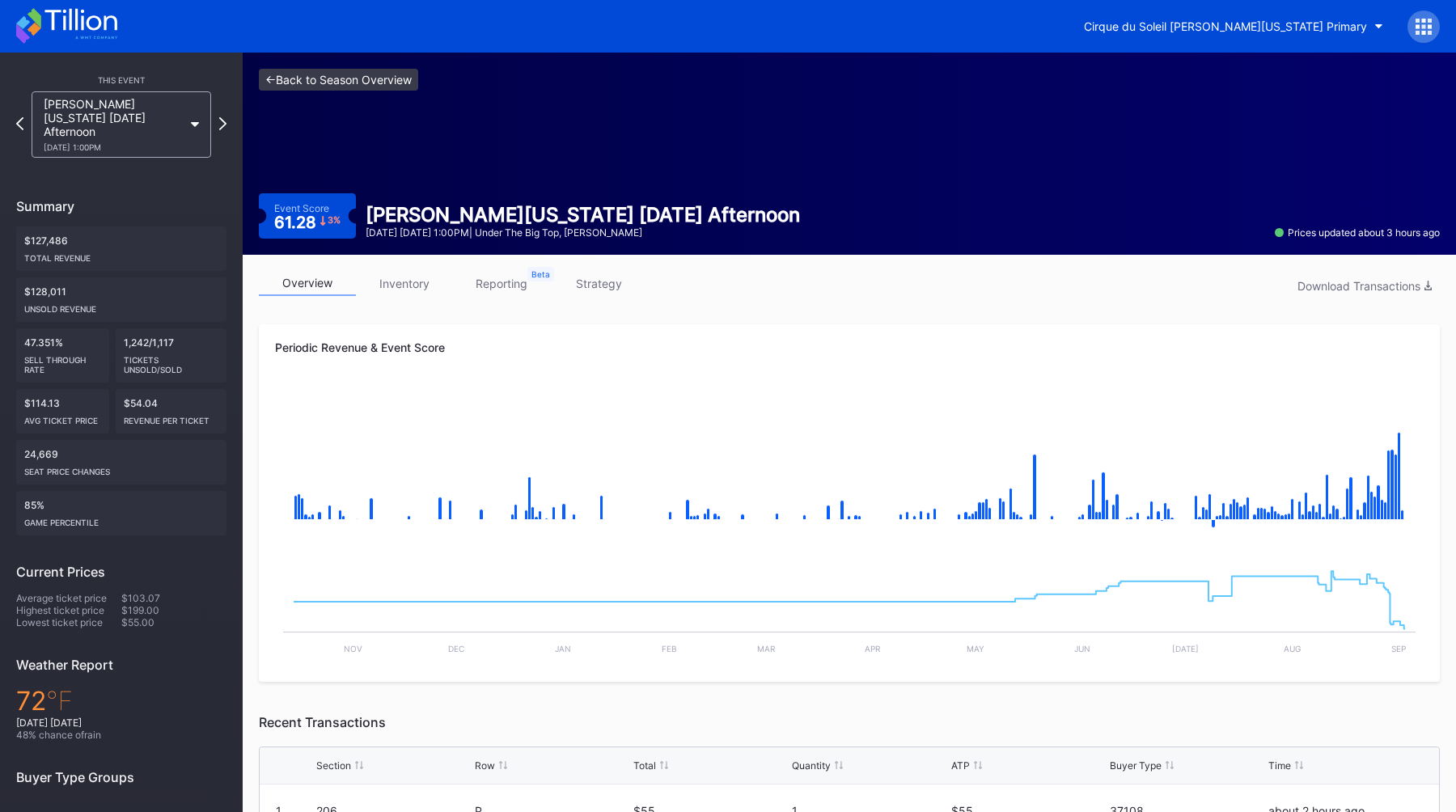
click at [341, 77] on link "<- Back to Season Overview" at bounding box center [338, 80] width 159 height 22
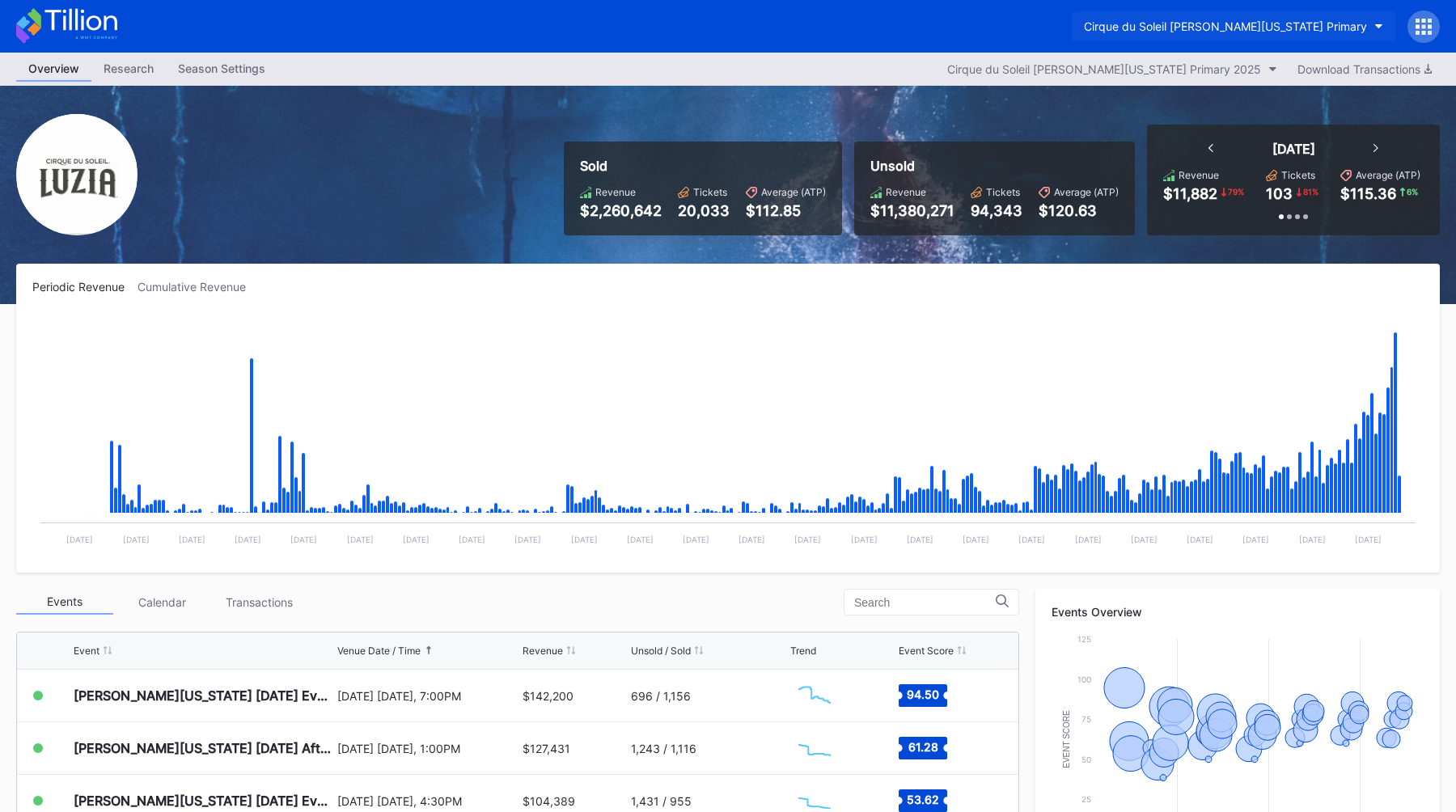
click at [1239, 30] on div "Cirque du Soleil [PERSON_NAME][US_STATE] Primary" at bounding box center [1225, 27] width 283 height 14
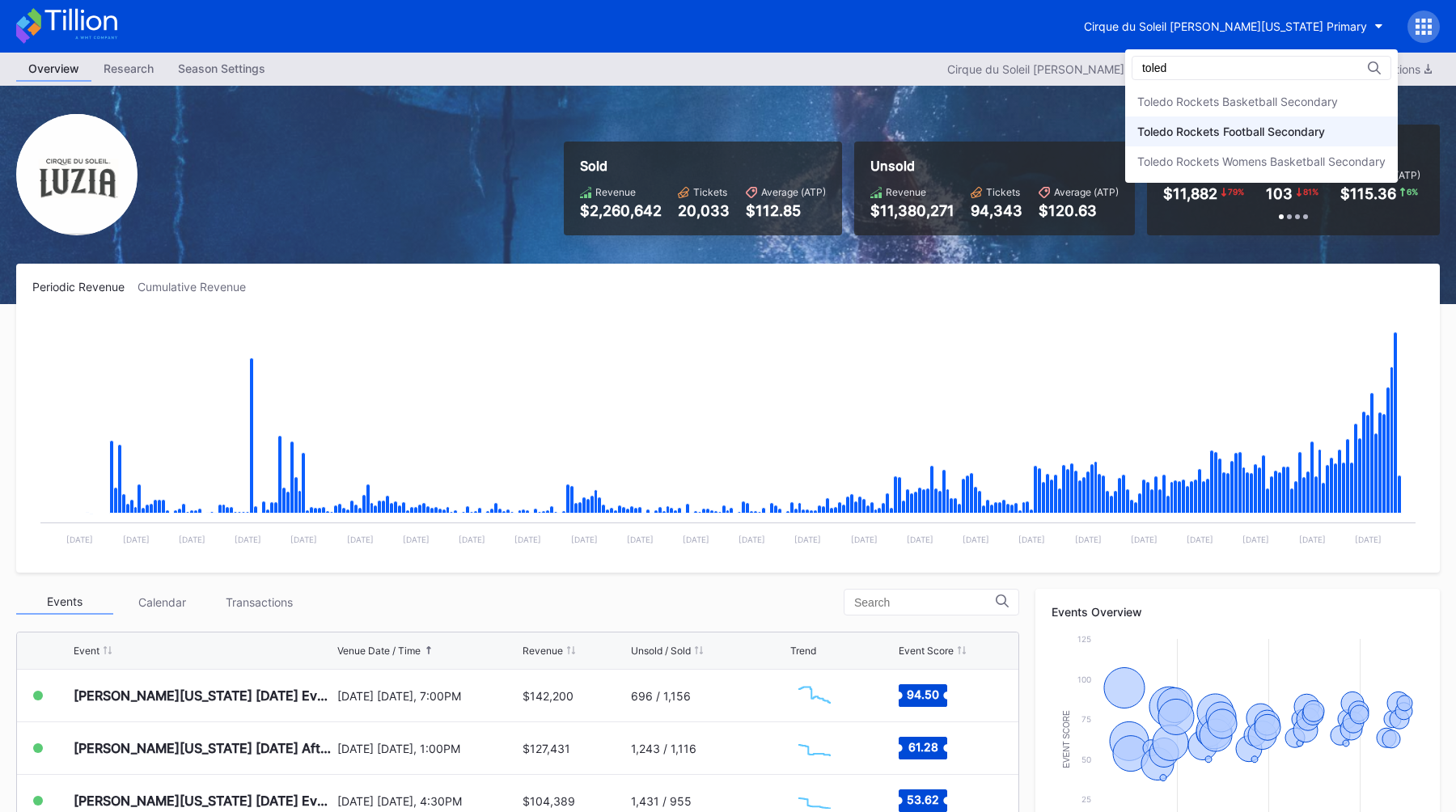
type input "toled"
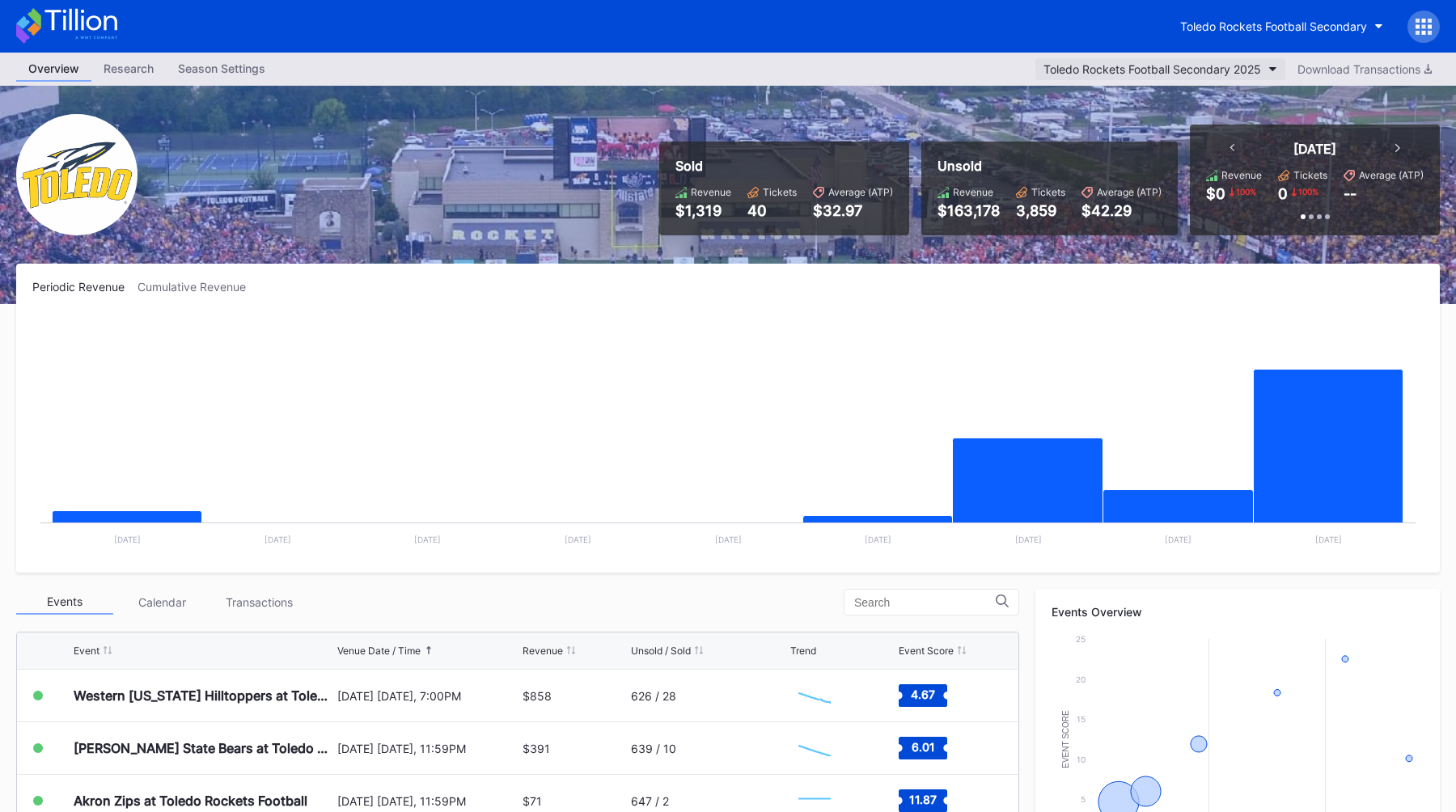
click at [1219, 58] on button "Toledo Rockets Football Secondary 2025" at bounding box center [1160, 69] width 250 height 22
click at [1117, 77] on button "Toledo Rockets Football Secondary 2025" at bounding box center [1160, 69] width 250 height 22
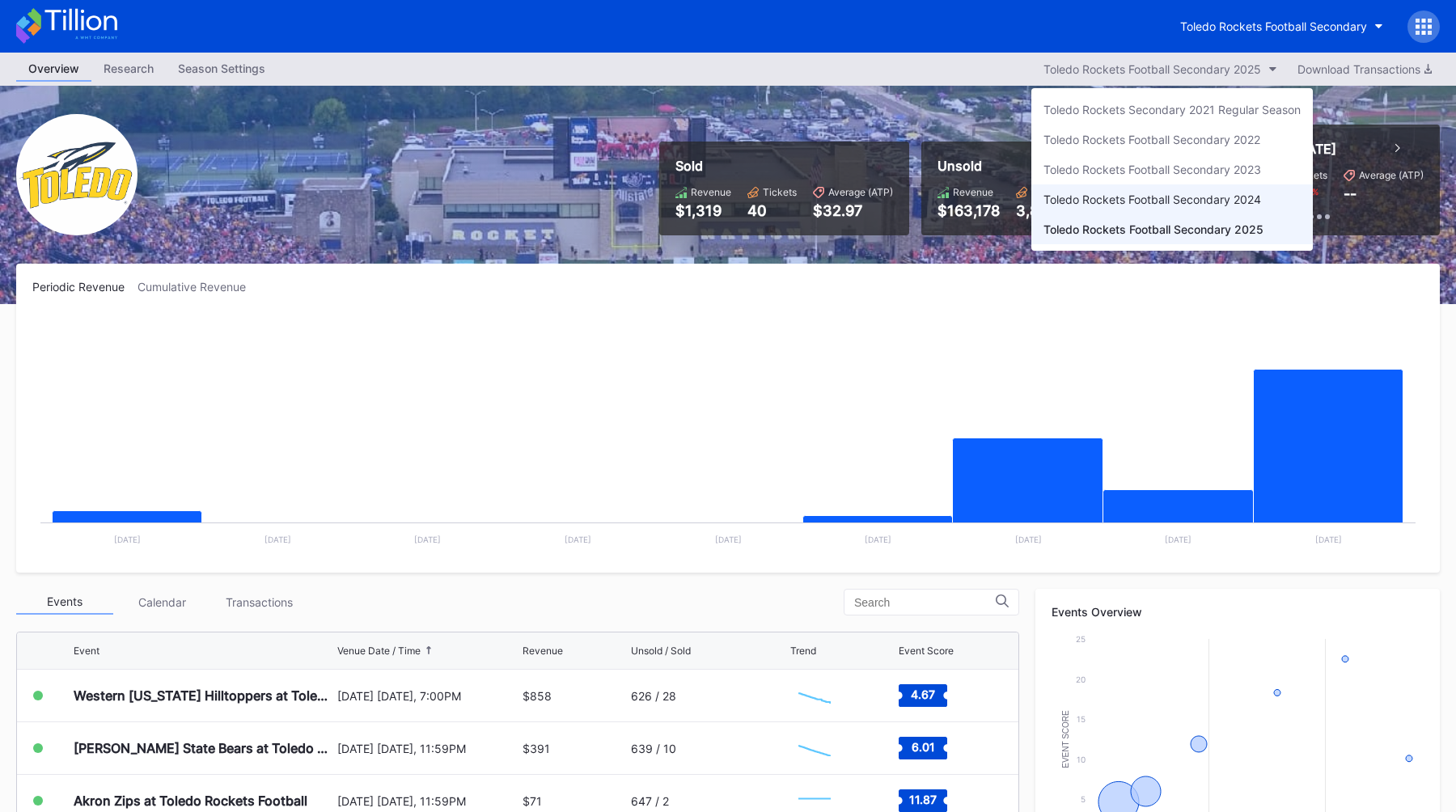
click at [1128, 206] on div "Toledo Rockets Football Secondary 2024" at bounding box center [1172, 199] width 281 height 30
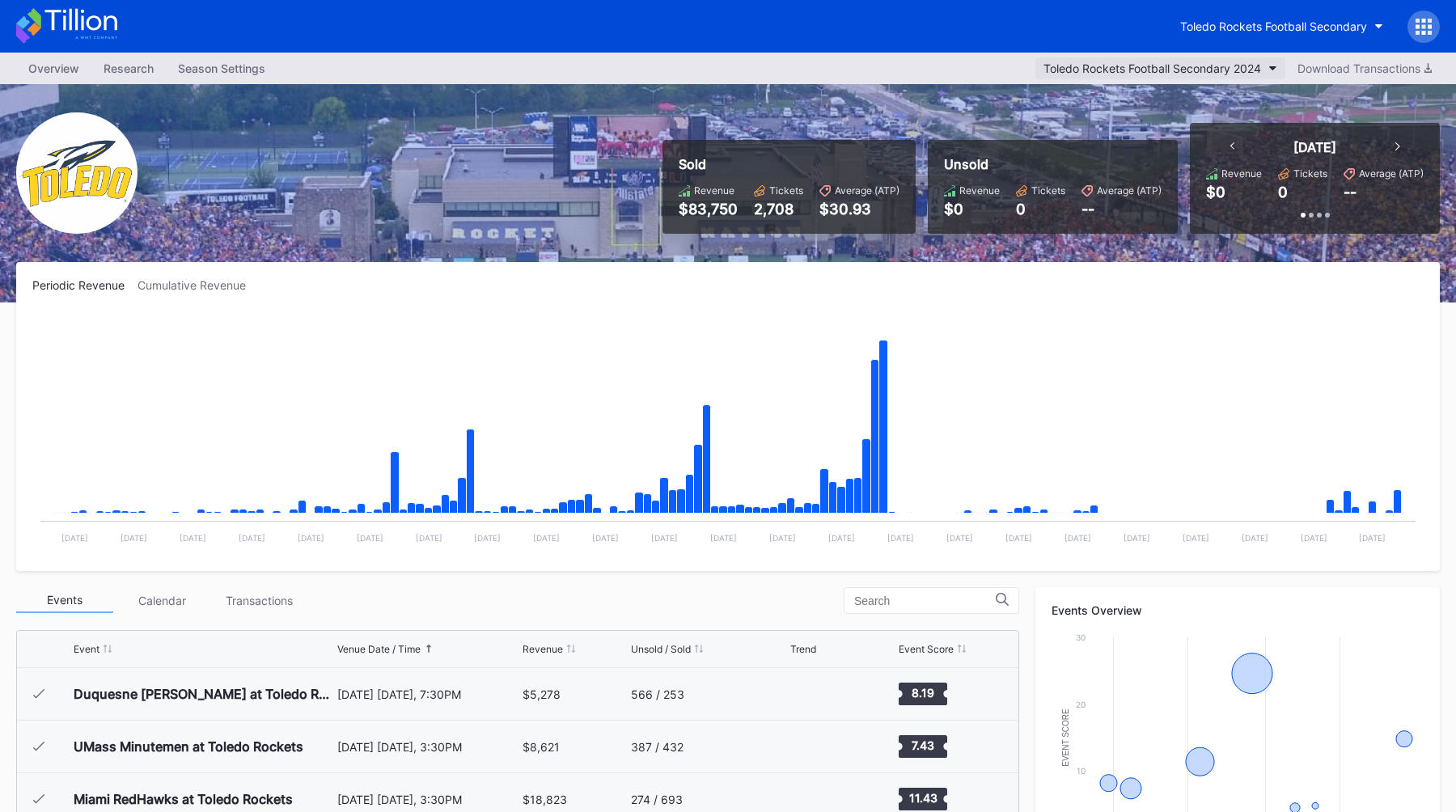
click at [1132, 61] on div "Toledo Rockets Football Secondary 2024" at bounding box center [1152, 68] width 217 height 14
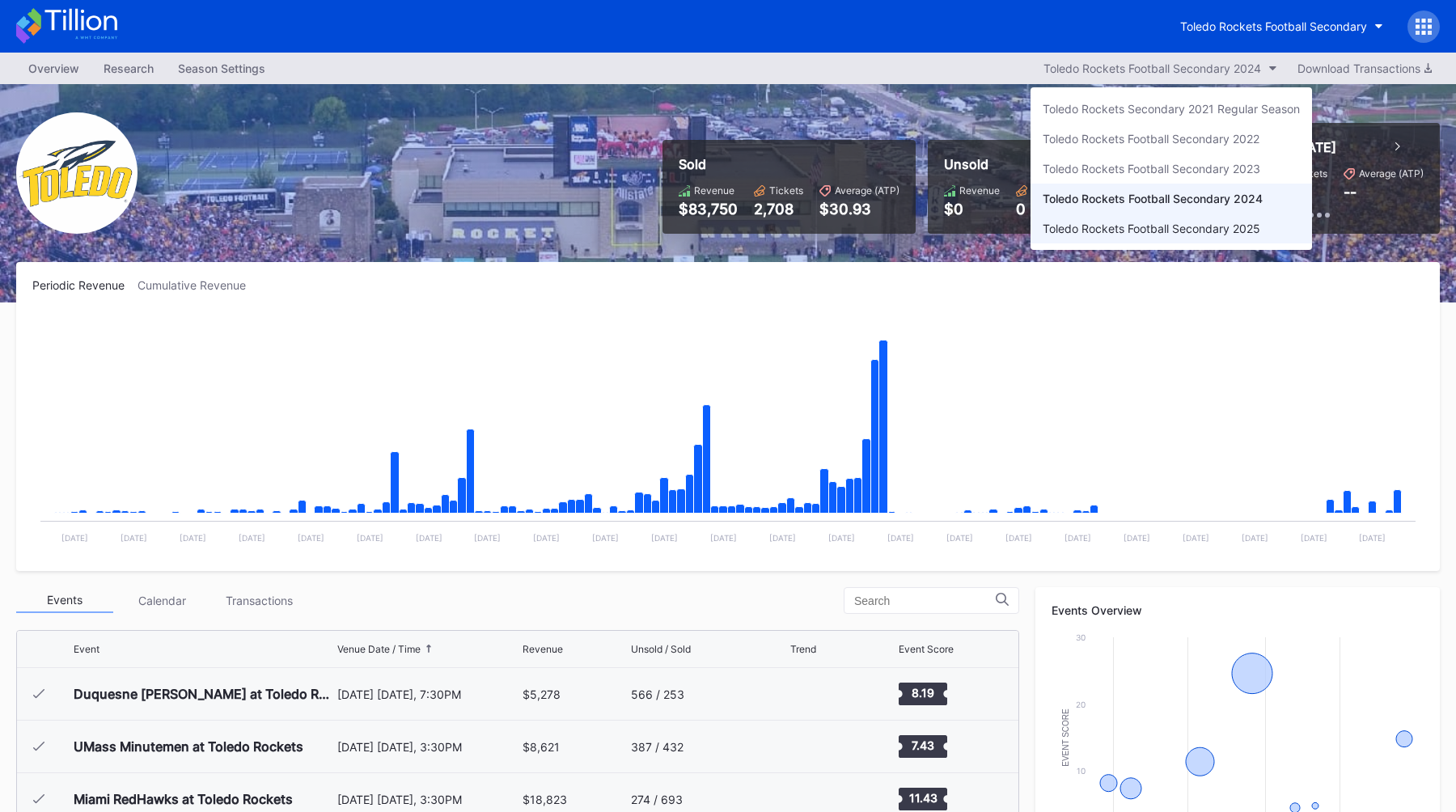
click at [1074, 234] on div "Toledo Rockets Football Secondary 2025" at bounding box center [1151, 229] width 217 height 14
